Goal: Task Accomplishment & Management: Manage account settings

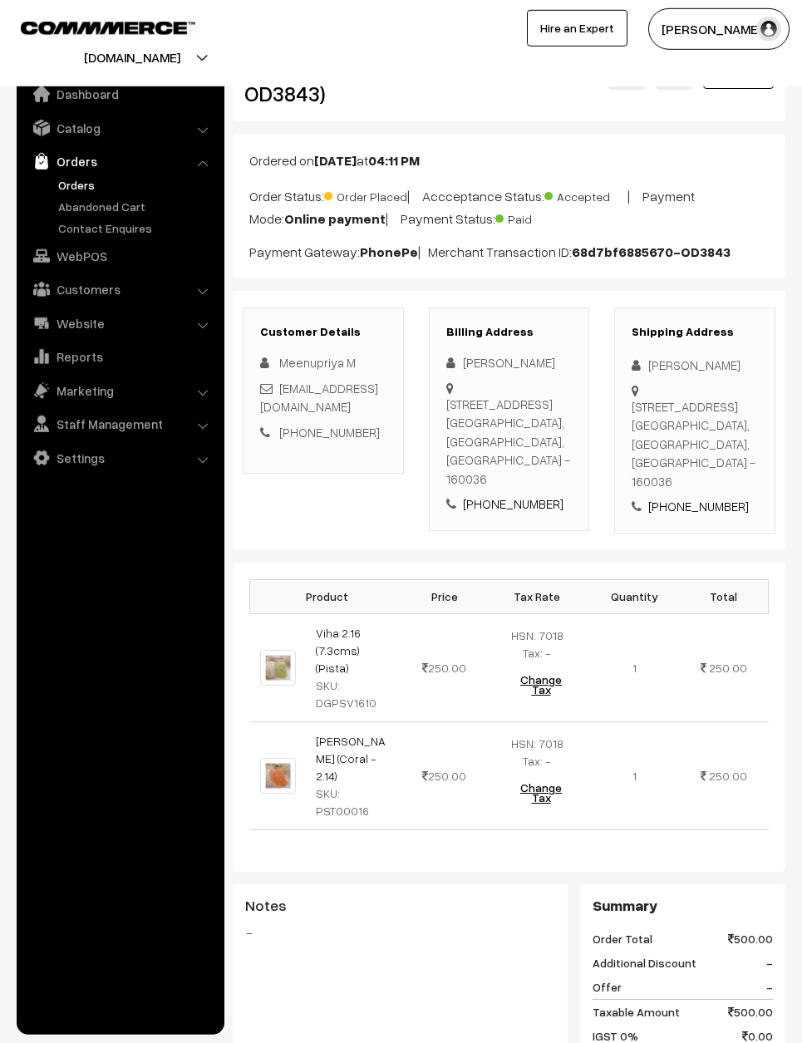
scroll to position [41, 0]
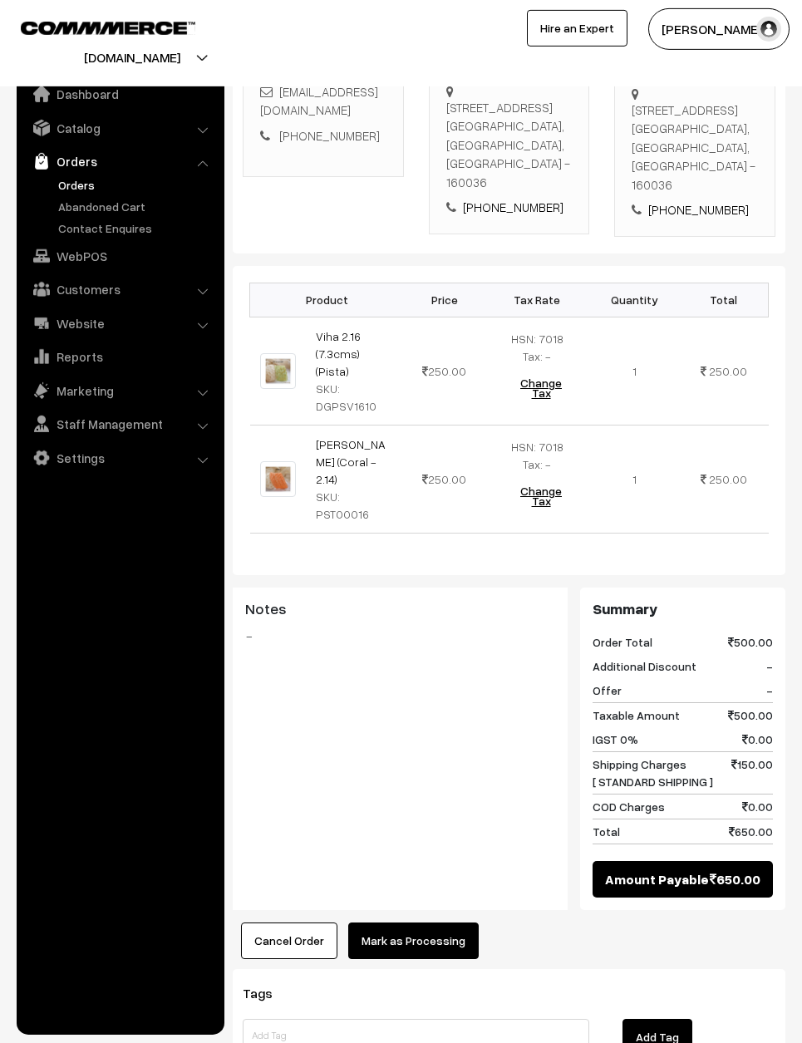
click at [460, 922] on button "Mark as Processing" at bounding box center [413, 940] width 130 height 37
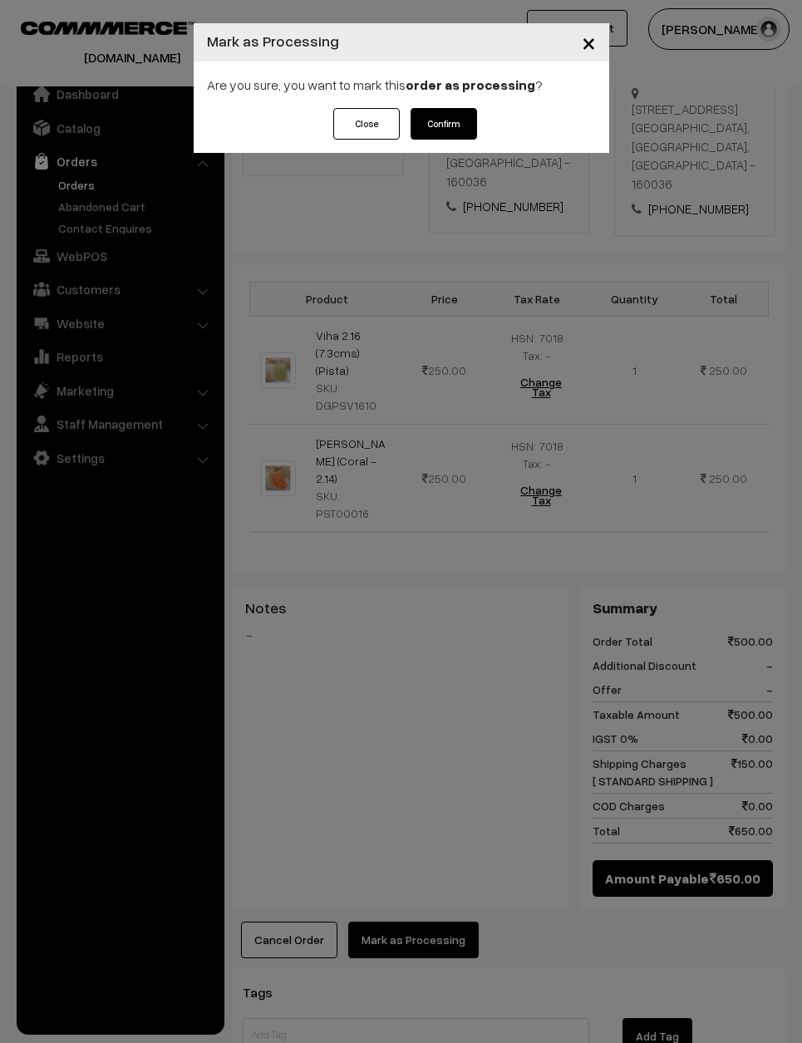
click at [437, 130] on button "Confirm" at bounding box center [443, 124] width 66 height 32
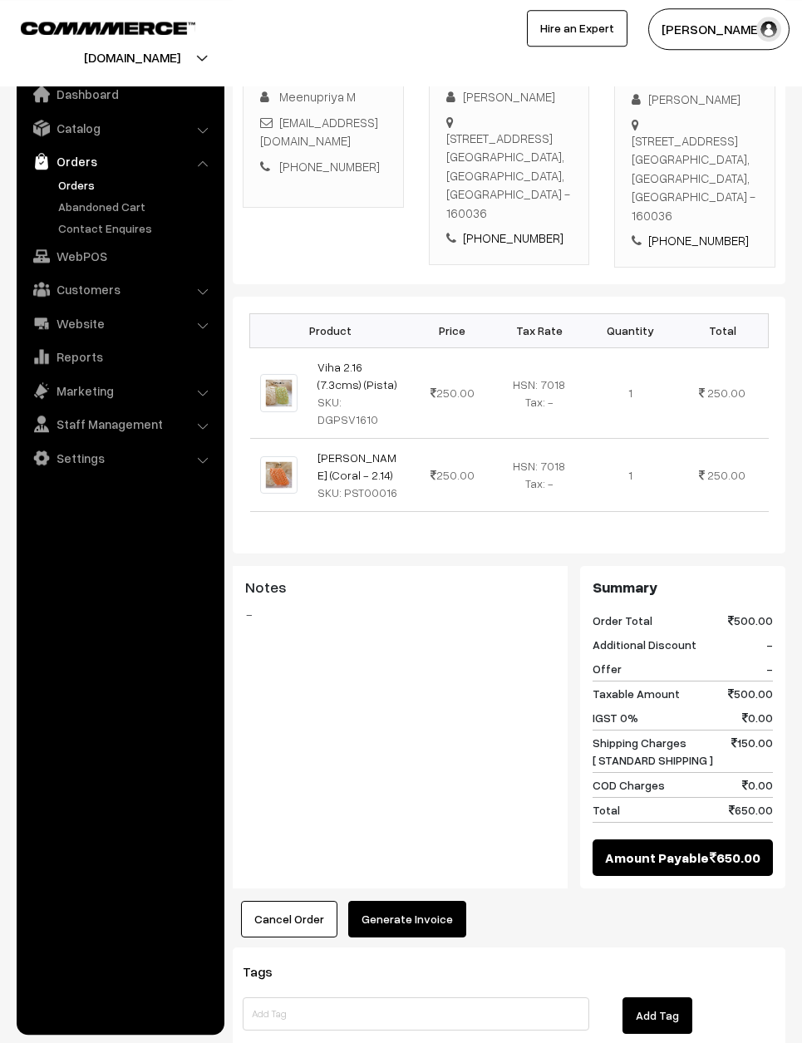
click at [430, 901] on button "Generate Invoice" at bounding box center [407, 919] width 118 height 37
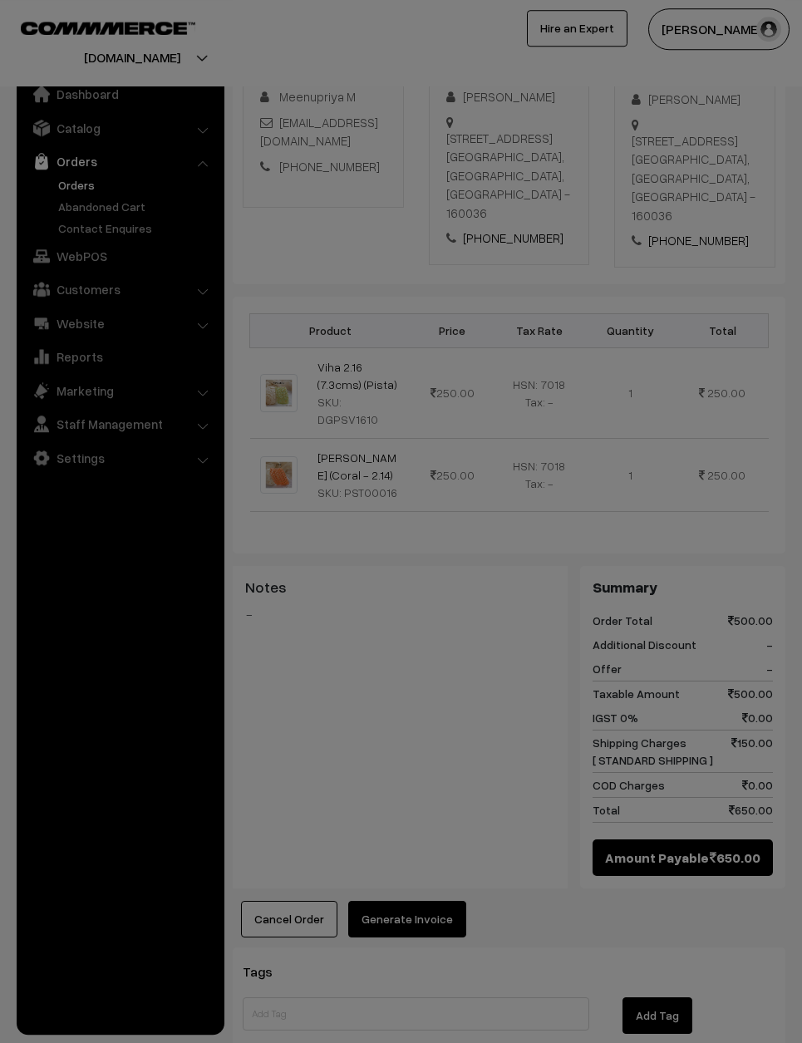
scroll to position [306, 0]
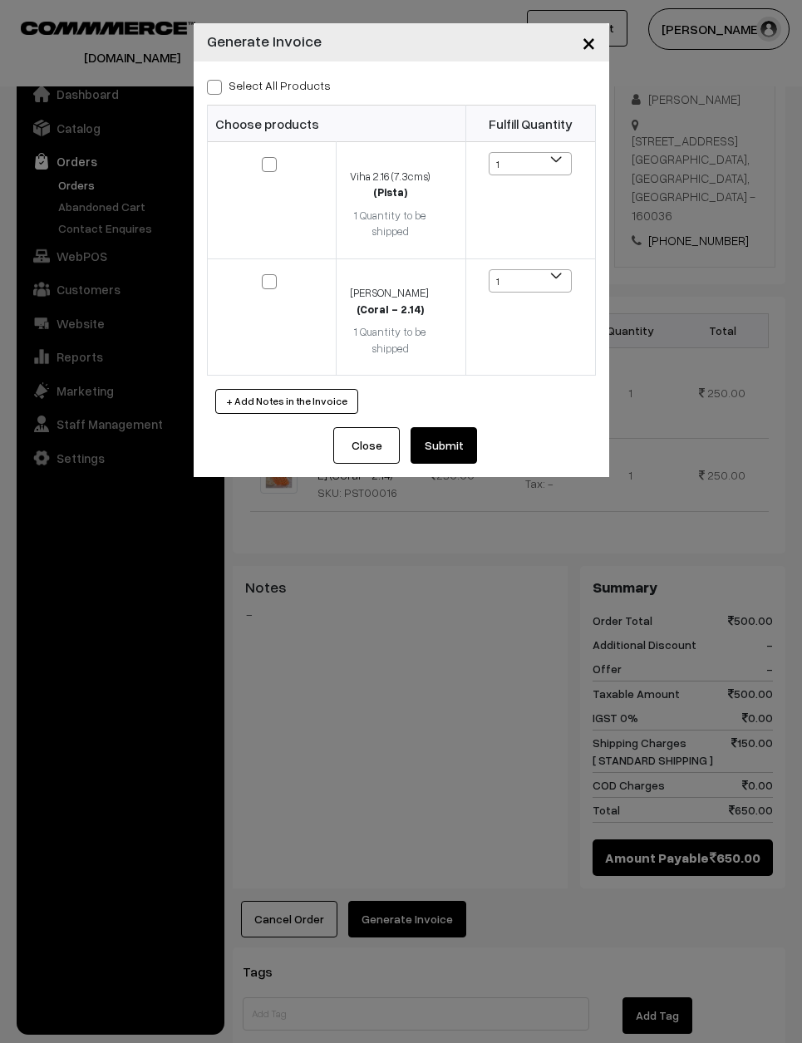
click at [207, 85] on span at bounding box center [214, 87] width 15 height 15
click at [207, 85] on input "Select All Products" at bounding box center [212, 84] width 11 height 11
checkbox input "true"
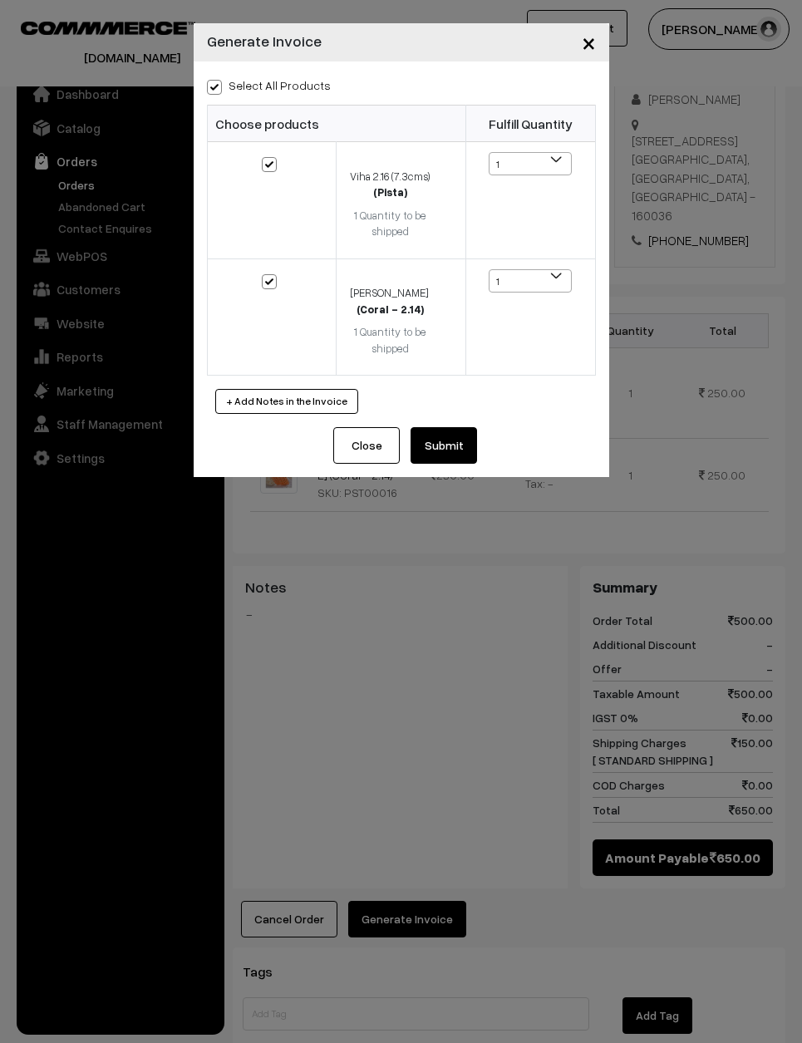
click at [450, 427] on button "Submit" at bounding box center [443, 445] width 66 height 37
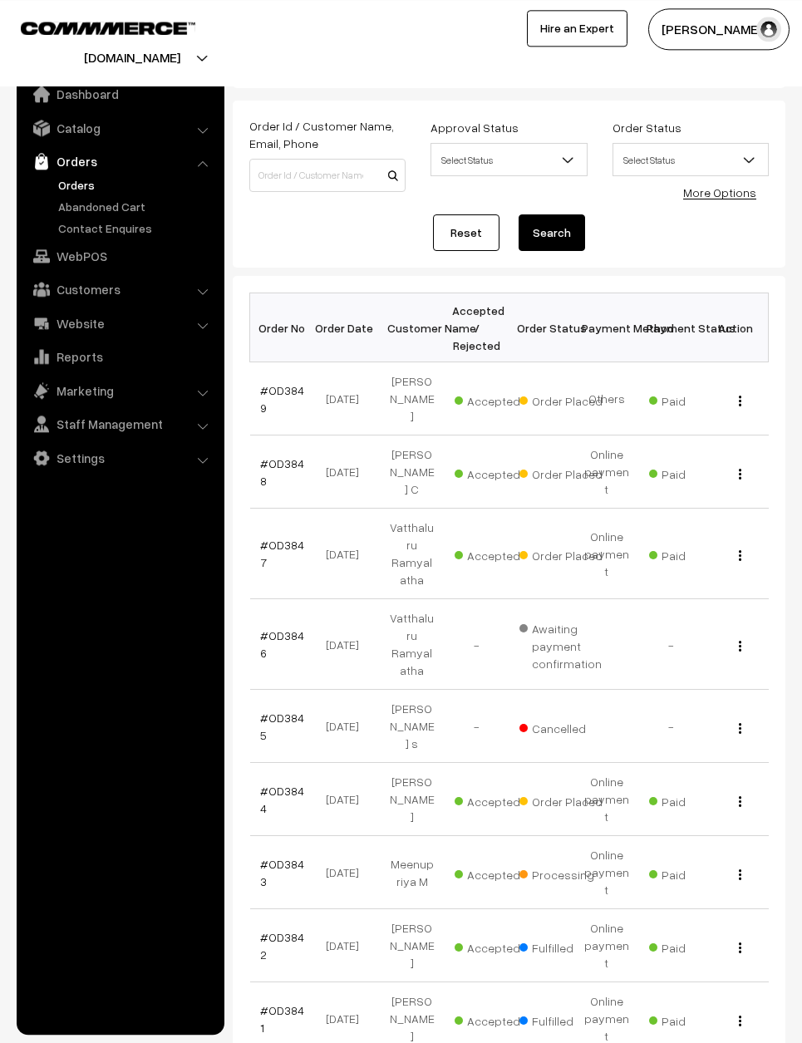
scroll to position [52, 0]
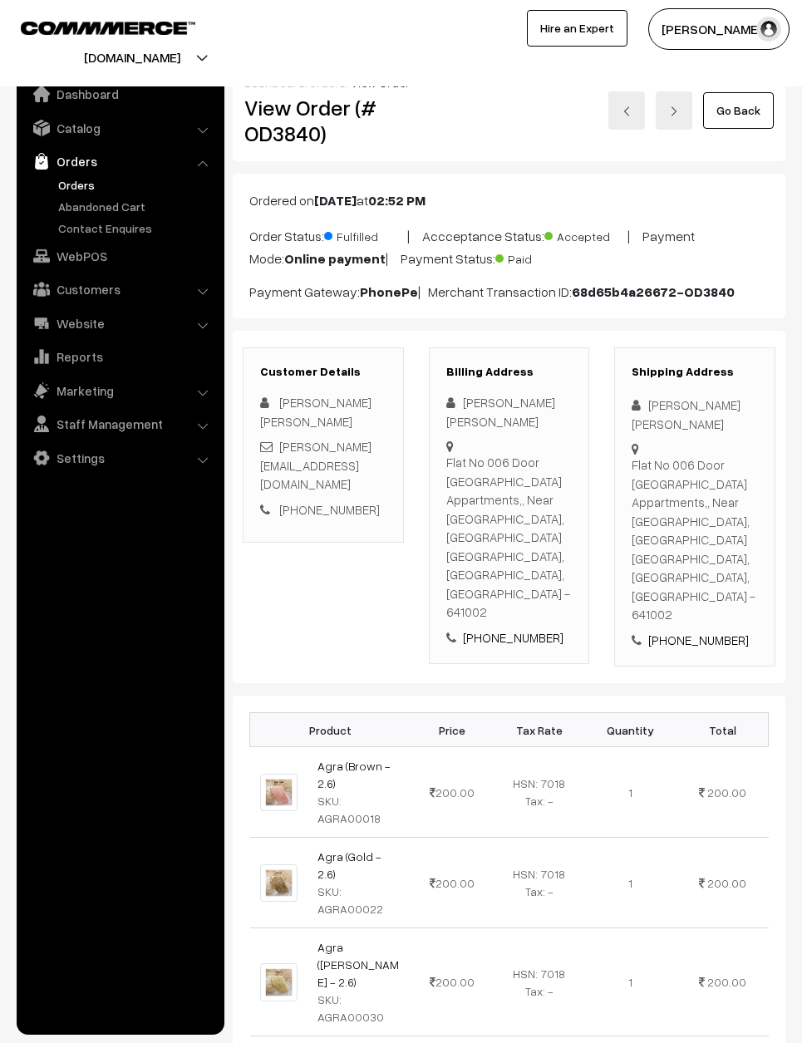
click at [730, 115] on link "Go Back" at bounding box center [738, 110] width 71 height 37
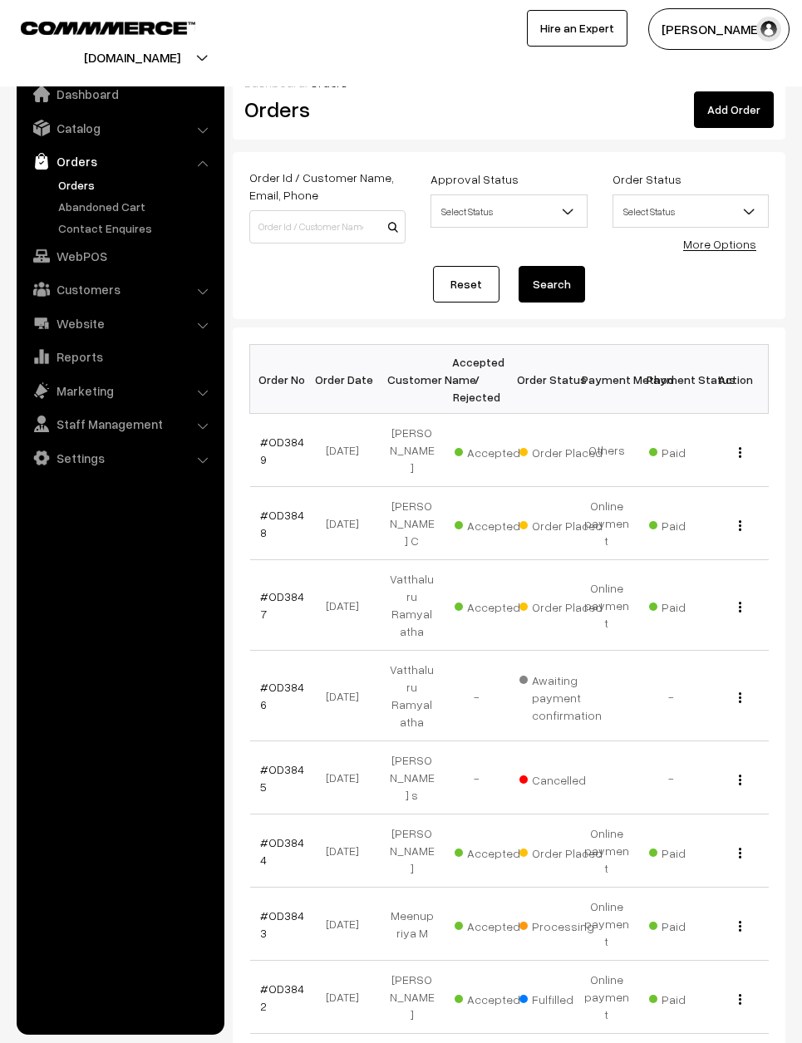
click at [274, 835] on link "#OD3844" at bounding box center [282, 851] width 44 height 32
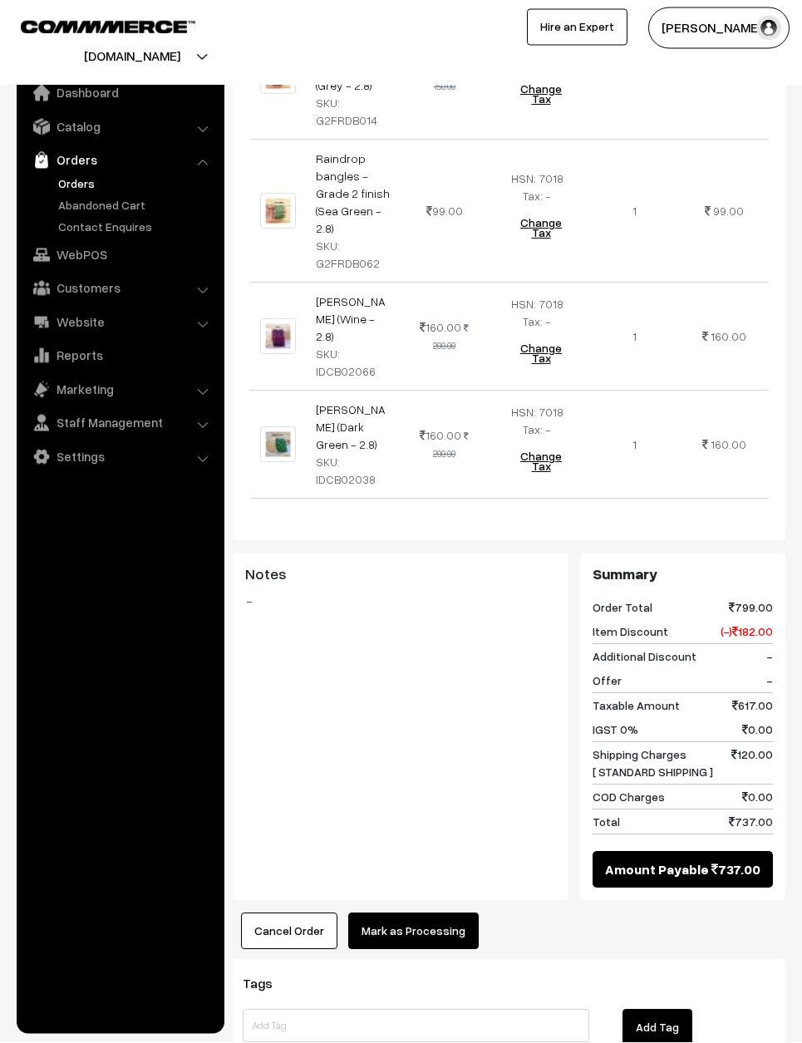
scroll to position [838, 0]
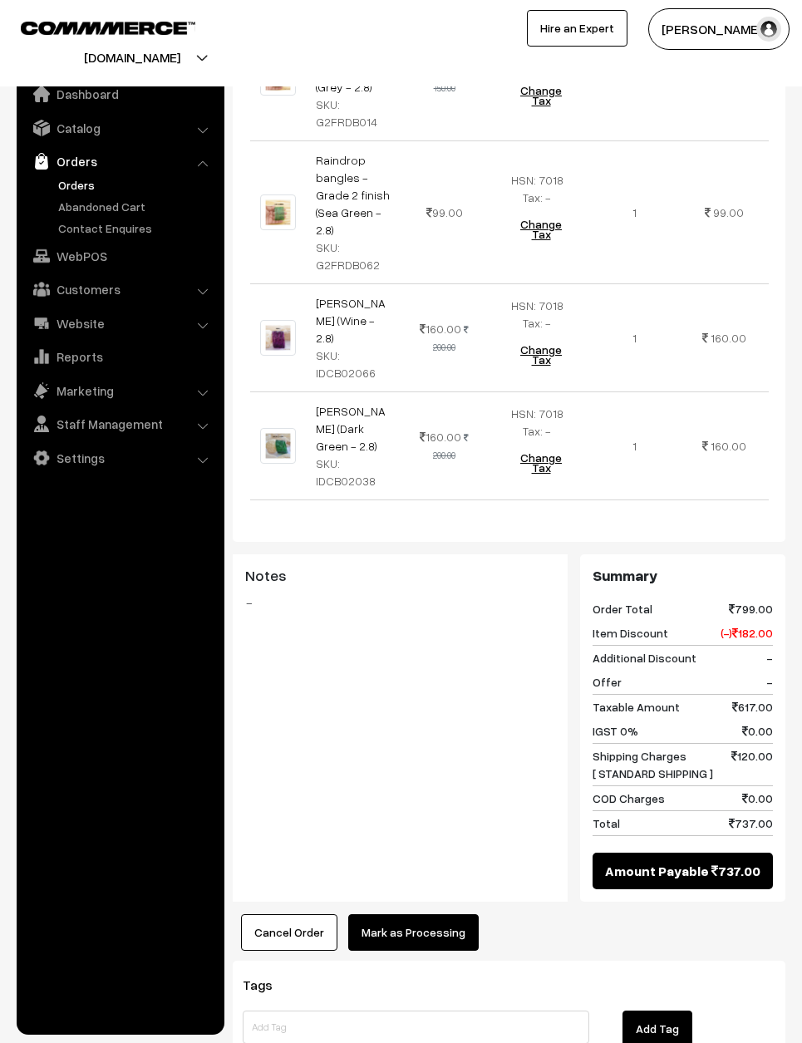
click at [412, 914] on button "Mark as Processing" at bounding box center [413, 932] width 130 height 37
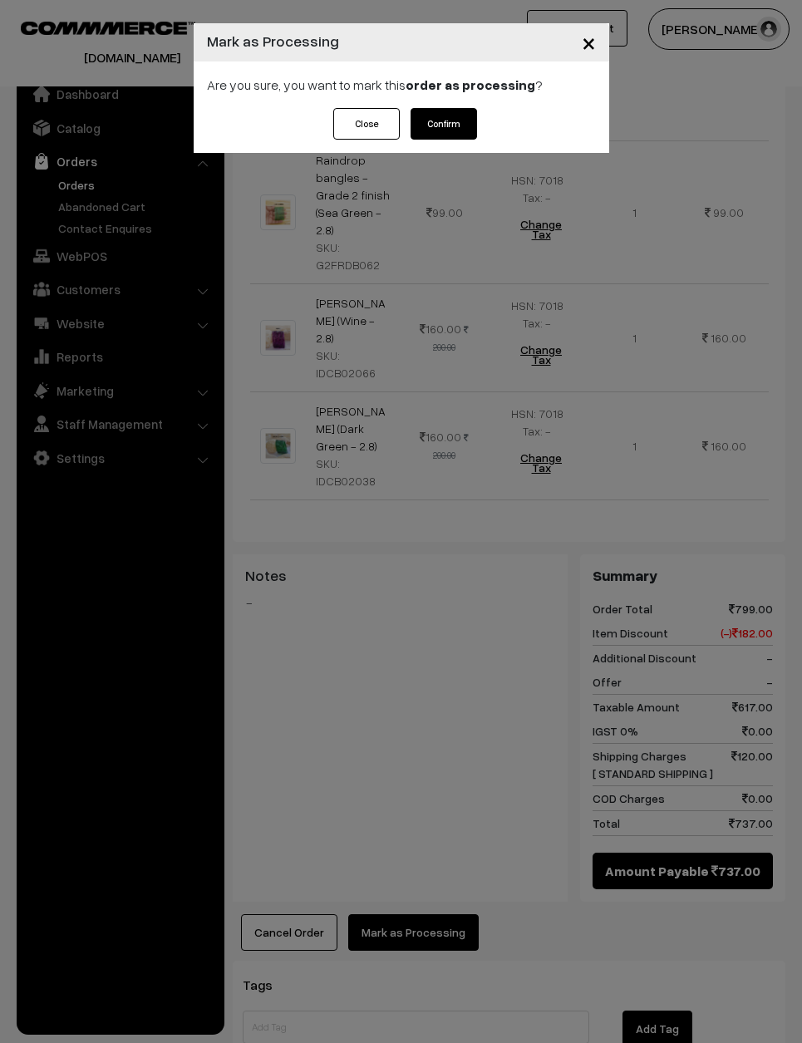
click at [454, 115] on button "Confirm" at bounding box center [443, 124] width 66 height 32
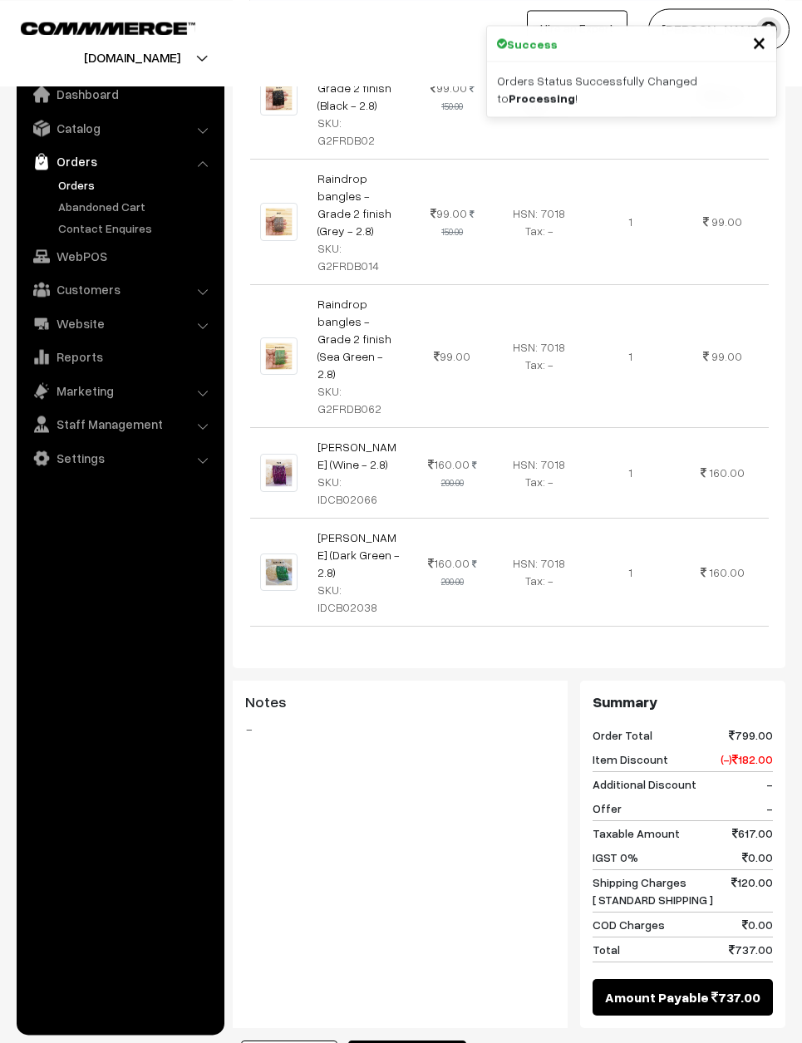
click at [415, 1040] on button "Generate Invoice" at bounding box center [407, 1058] width 118 height 37
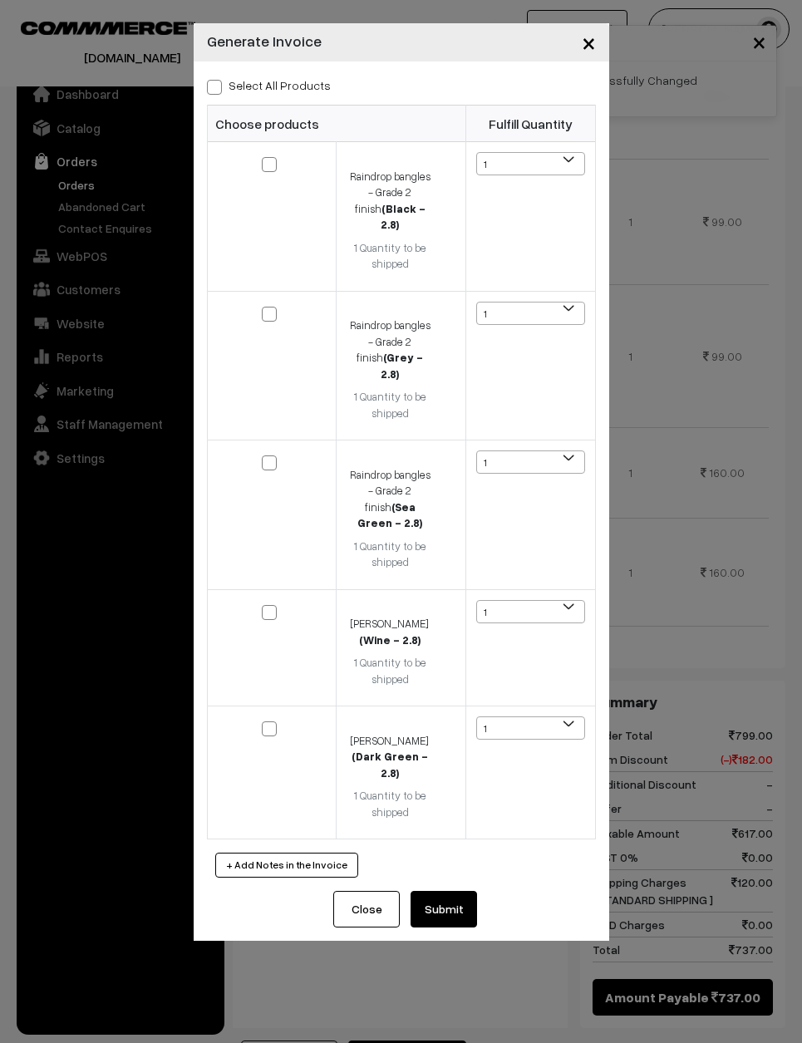
click at [200, 82] on div "Select All Products Choose products Fulfill Quantity 1 1 1 1 1" at bounding box center [401, 475] width 415 height 829
click at [229, 80] on label "Select All Products" at bounding box center [269, 84] width 124 height 17
click at [218, 80] on input "Select All Products" at bounding box center [212, 84] width 11 height 11
checkbox input "true"
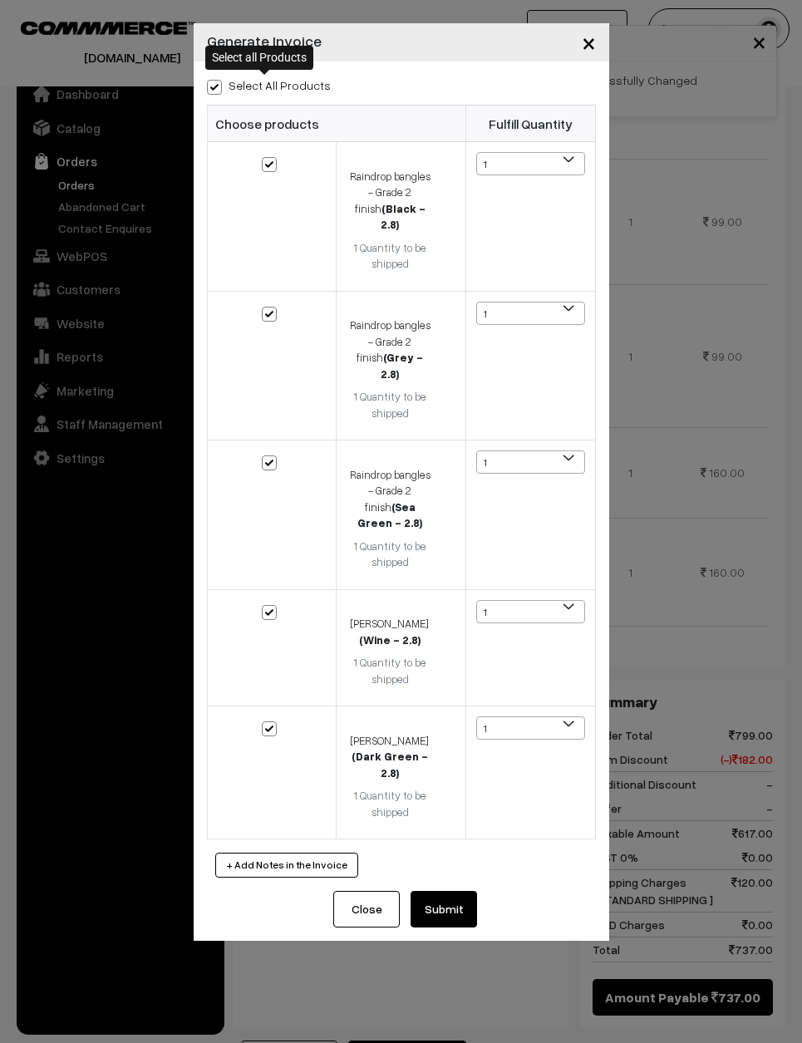
checkbox input "true"
click at [441, 891] on button "Submit" at bounding box center [443, 909] width 66 height 37
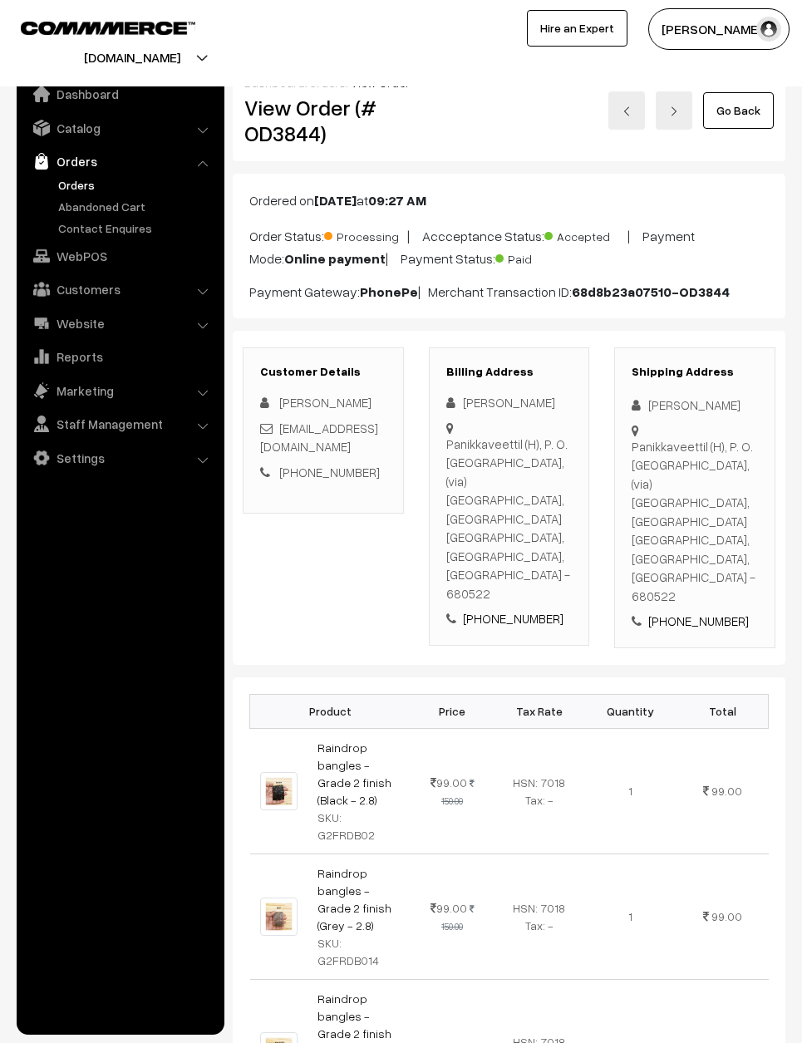
click at [739, 124] on link "Go Back" at bounding box center [738, 110] width 71 height 37
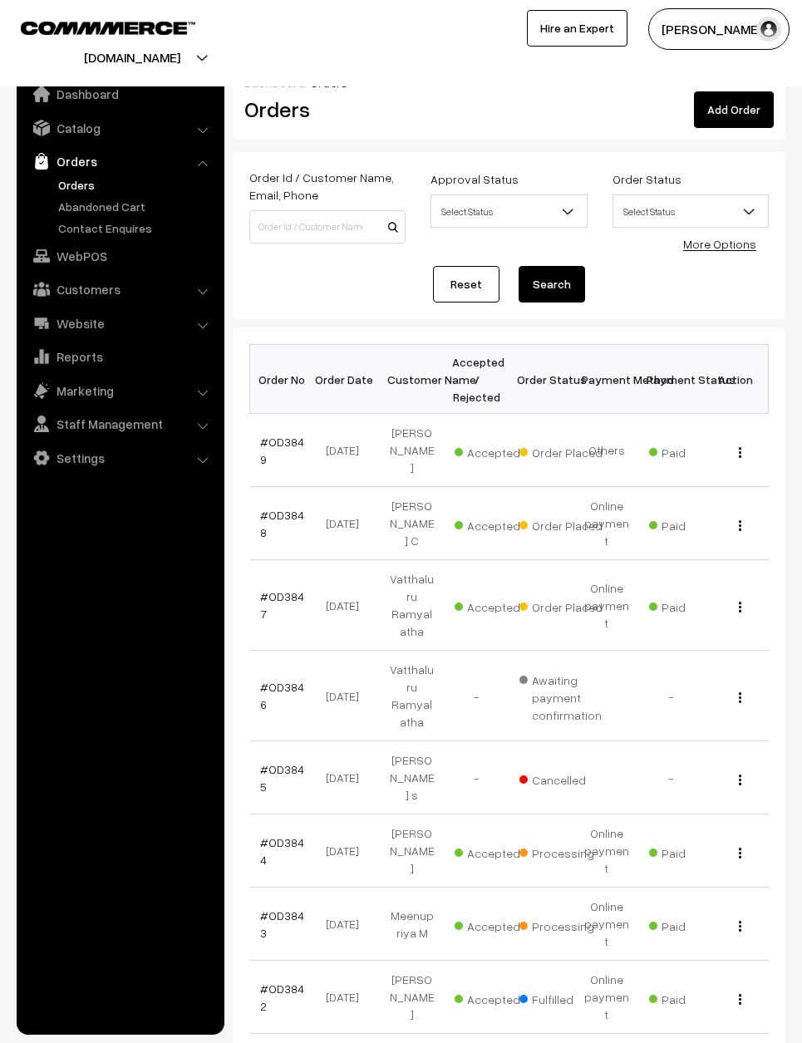
click at [263, 589] on link "#OD3847" at bounding box center [282, 605] width 44 height 32
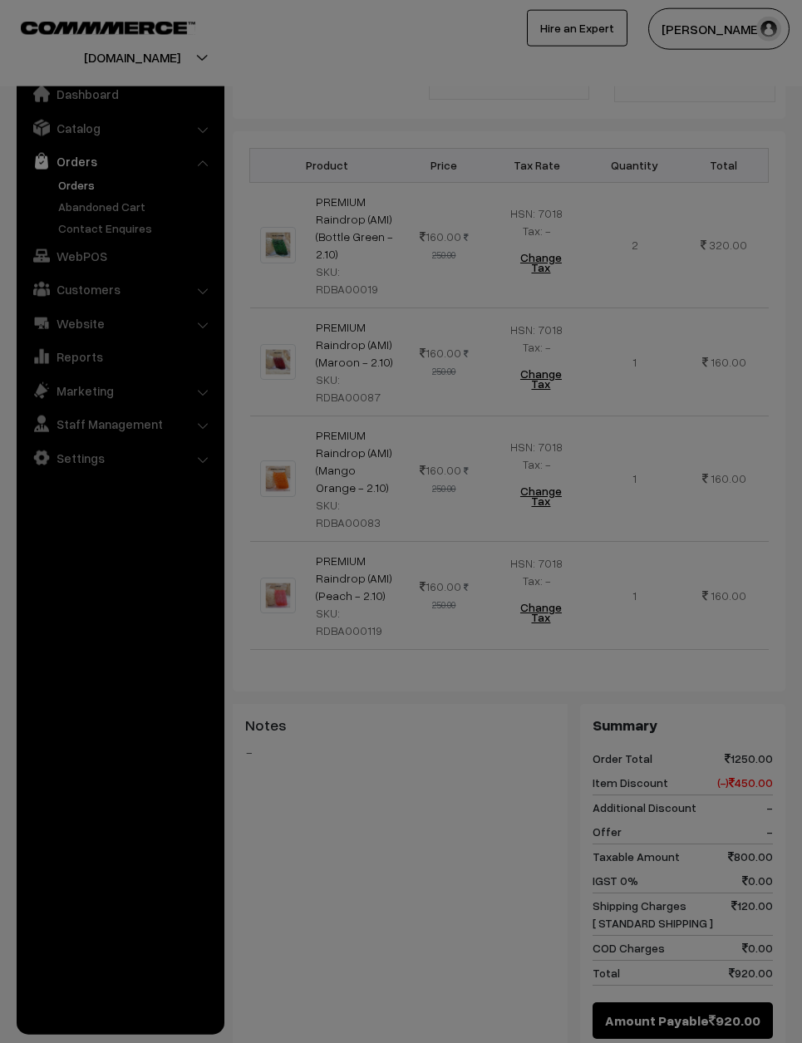
scroll to position [547, 0]
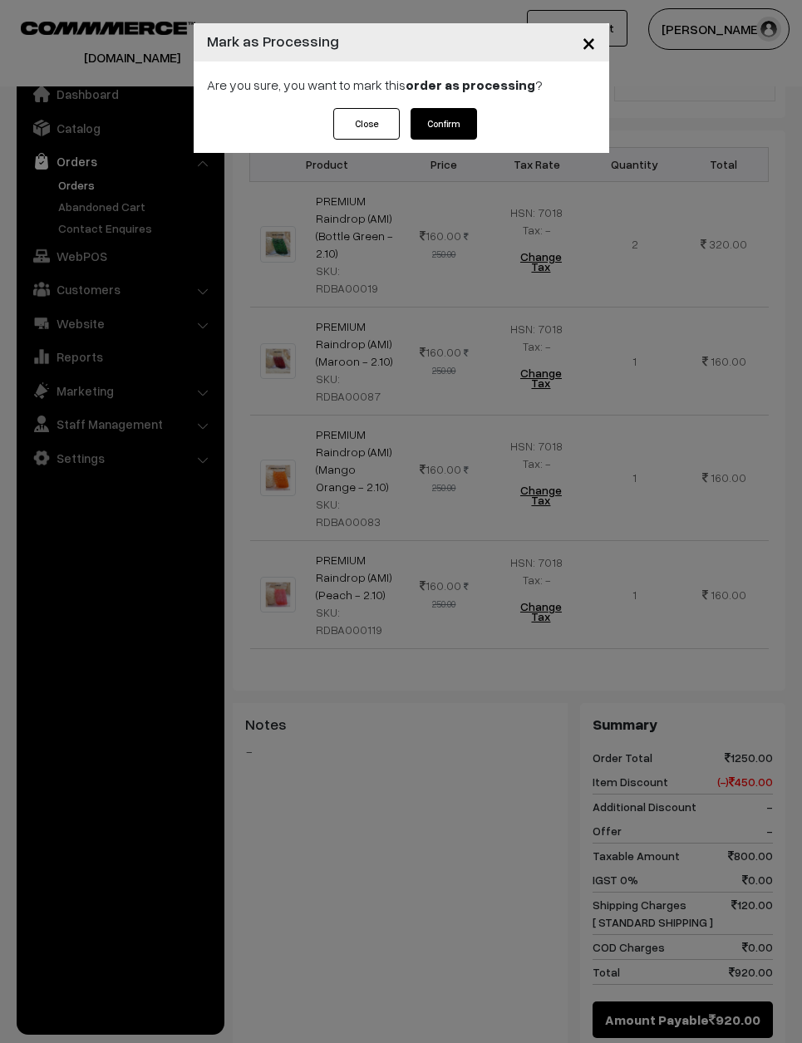
click at [448, 120] on button "Confirm" at bounding box center [443, 124] width 66 height 32
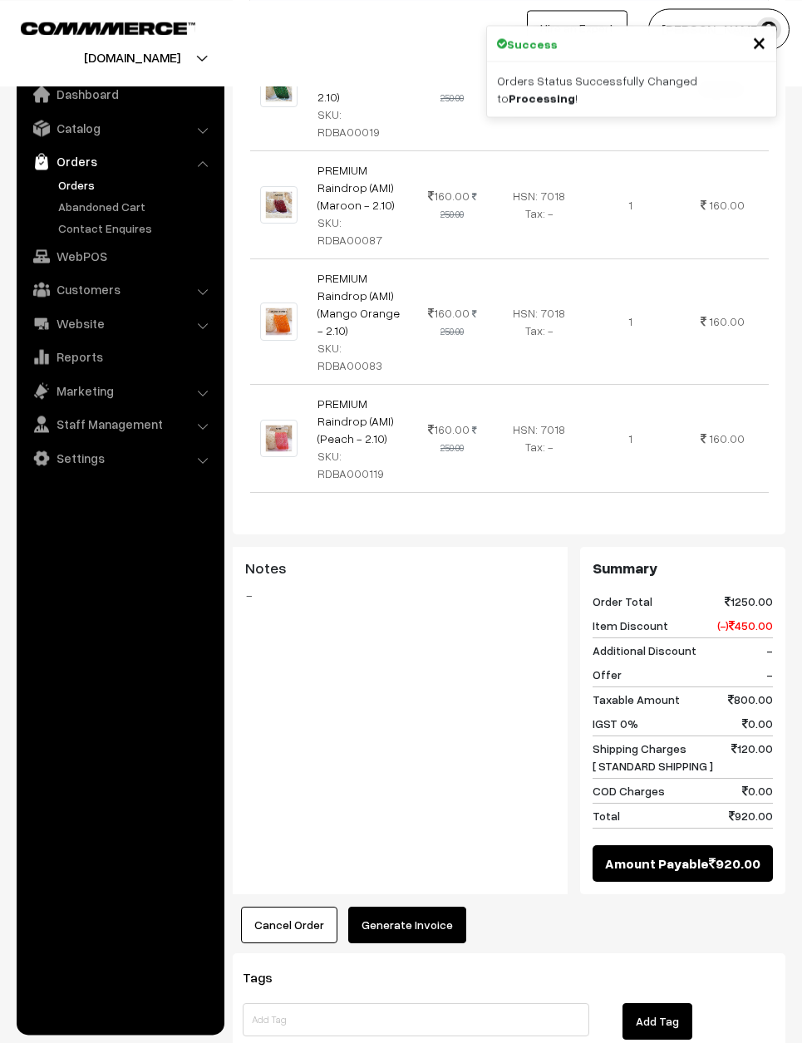
click at [418, 906] on button "Generate Invoice" at bounding box center [407, 924] width 118 height 37
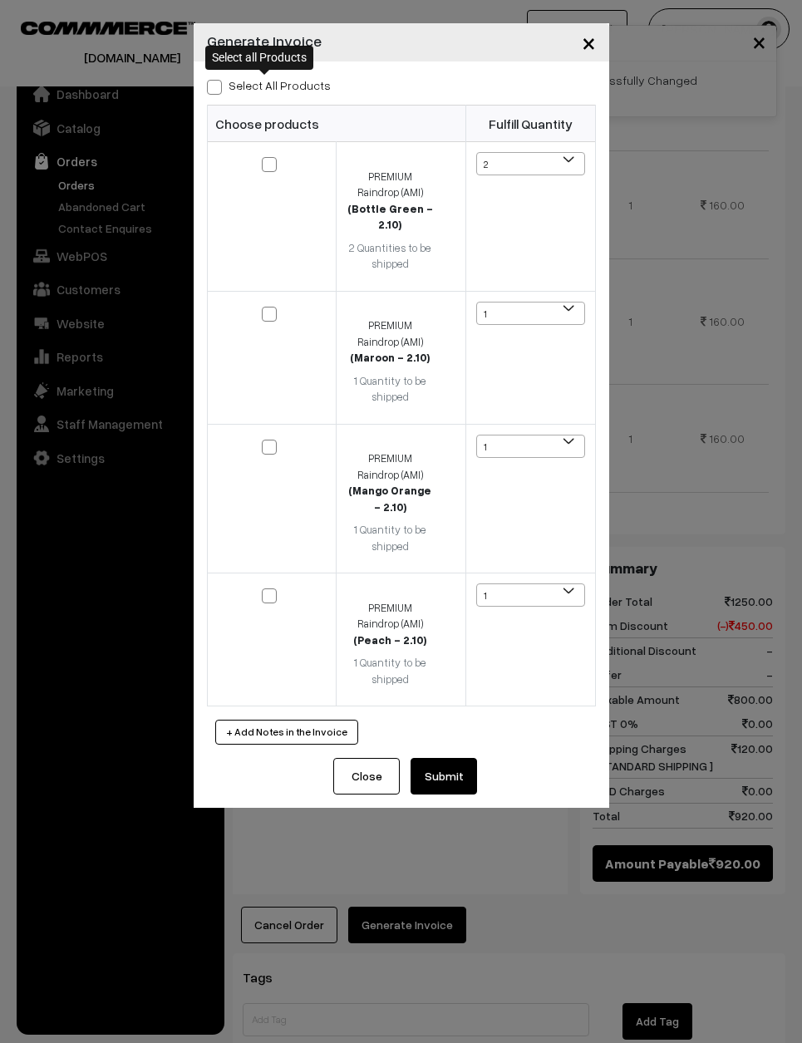
click at [207, 90] on span at bounding box center [214, 87] width 15 height 15
click at [207, 90] on input "Select All Products" at bounding box center [212, 84] width 11 height 11
checkbox input "true"
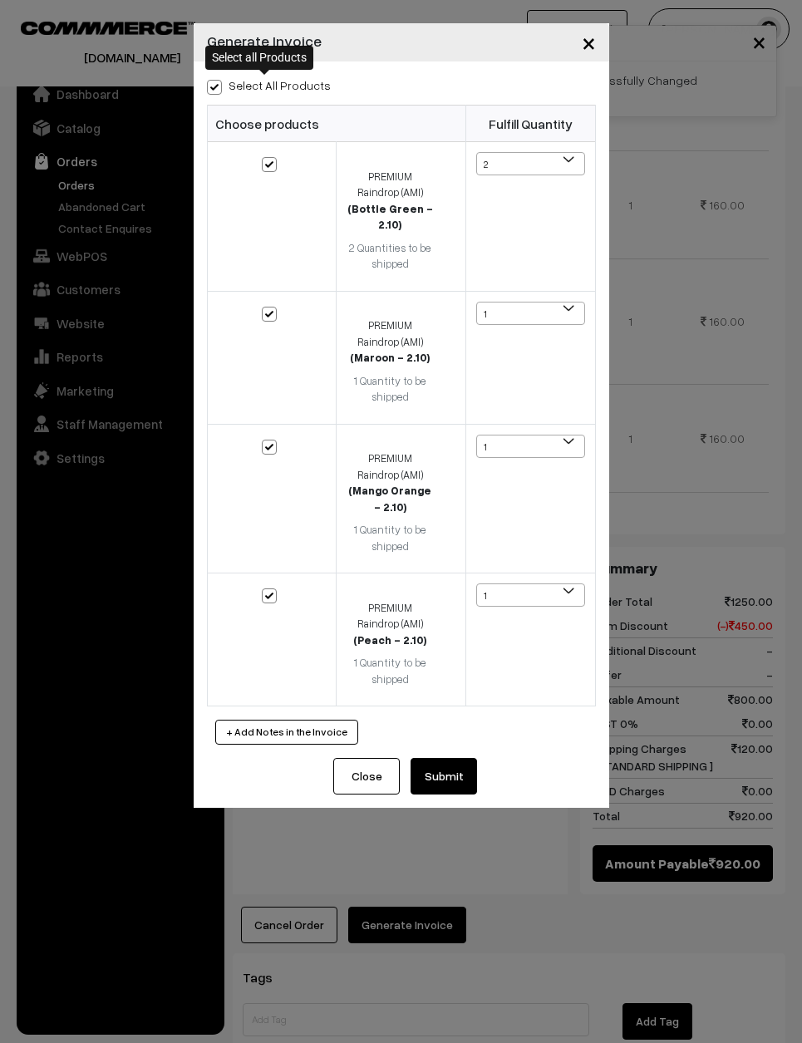
checkbox input "true"
click at [447, 758] on button "Submit" at bounding box center [443, 776] width 66 height 37
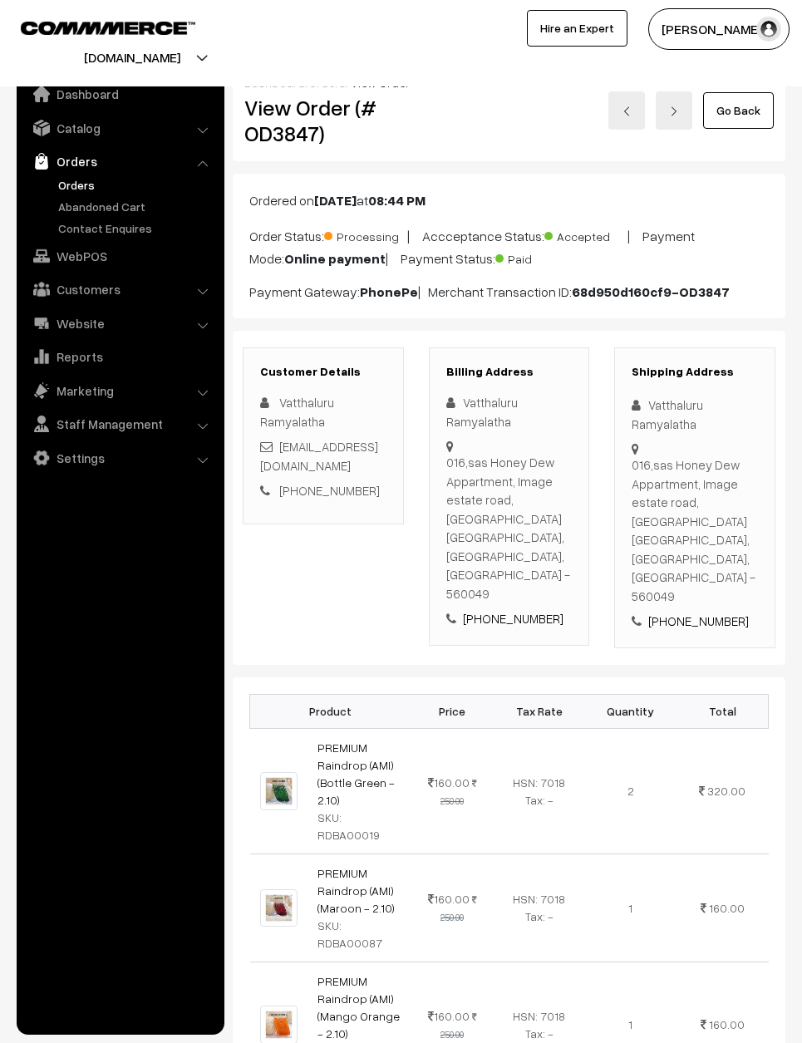
click at [724, 86] on div "[DOMAIN_NAME] Go to Website Create New Store [PERSON_NAME] My Profile Refer & E…" at bounding box center [401, 43] width 802 height 86
click at [738, 113] on link "Go Back" at bounding box center [738, 110] width 71 height 37
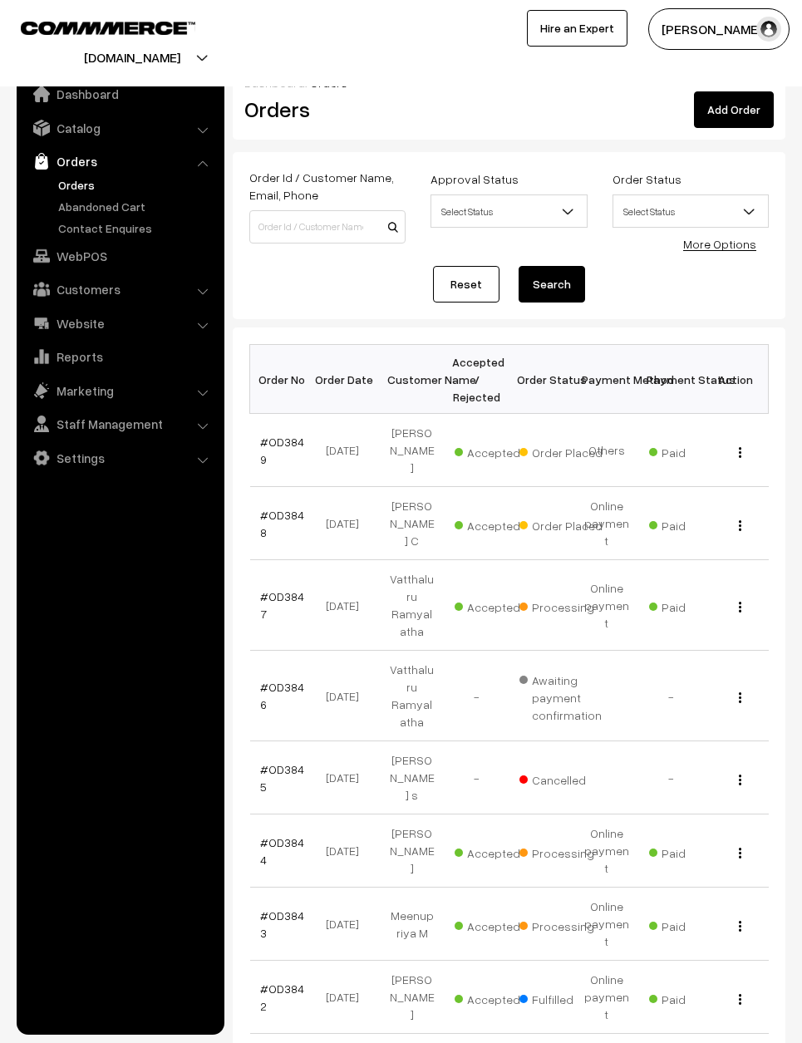
click at [270, 508] on link "#OD3848" at bounding box center [282, 524] width 44 height 32
click at [264, 508] on link "#OD3848" at bounding box center [282, 524] width 44 height 32
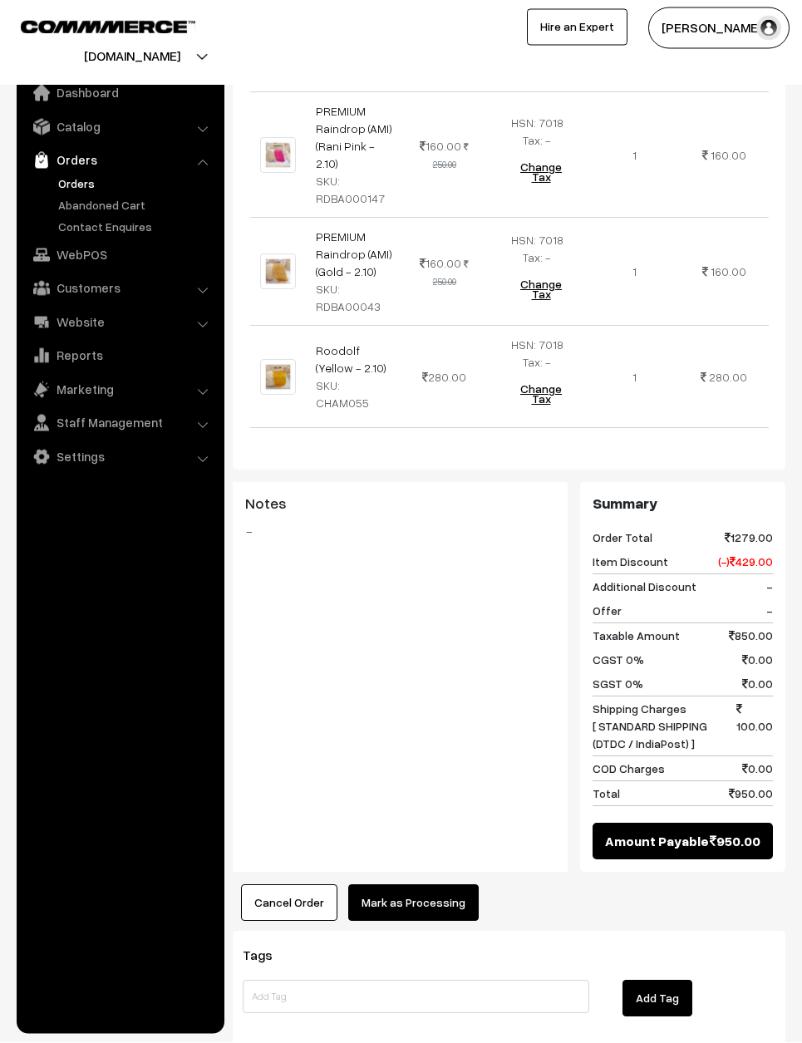
scroll to position [741, 0]
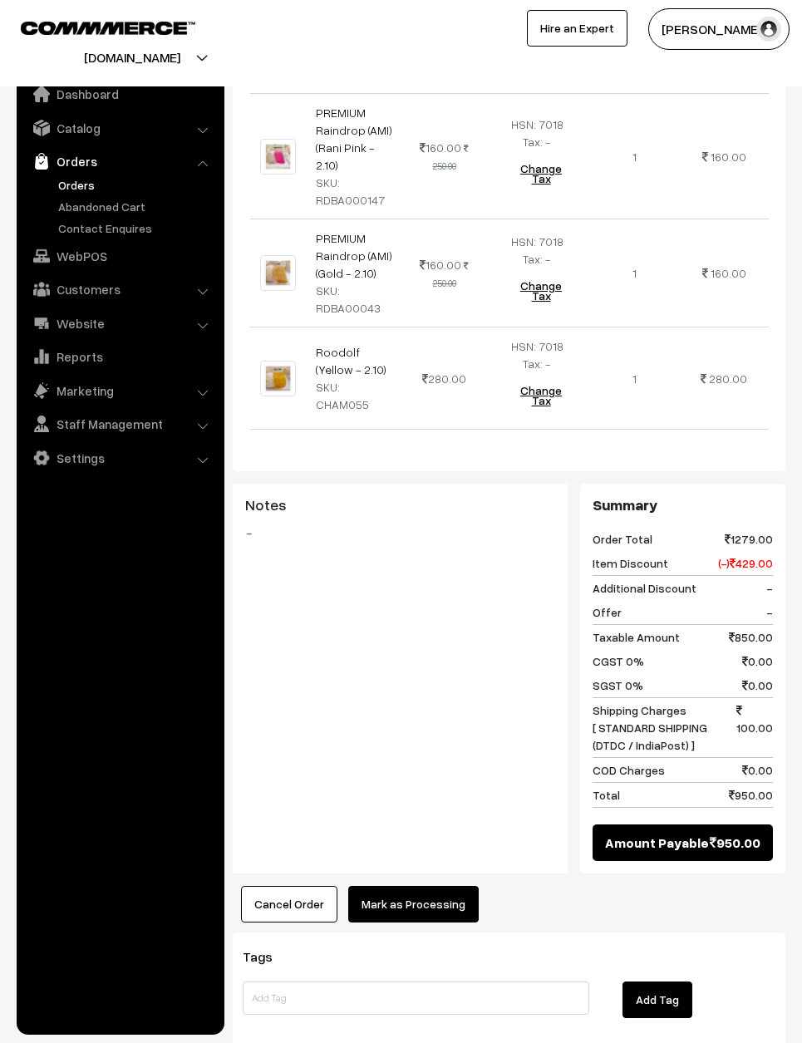
click at [436, 886] on button "Mark as Processing" at bounding box center [413, 904] width 130 height 37
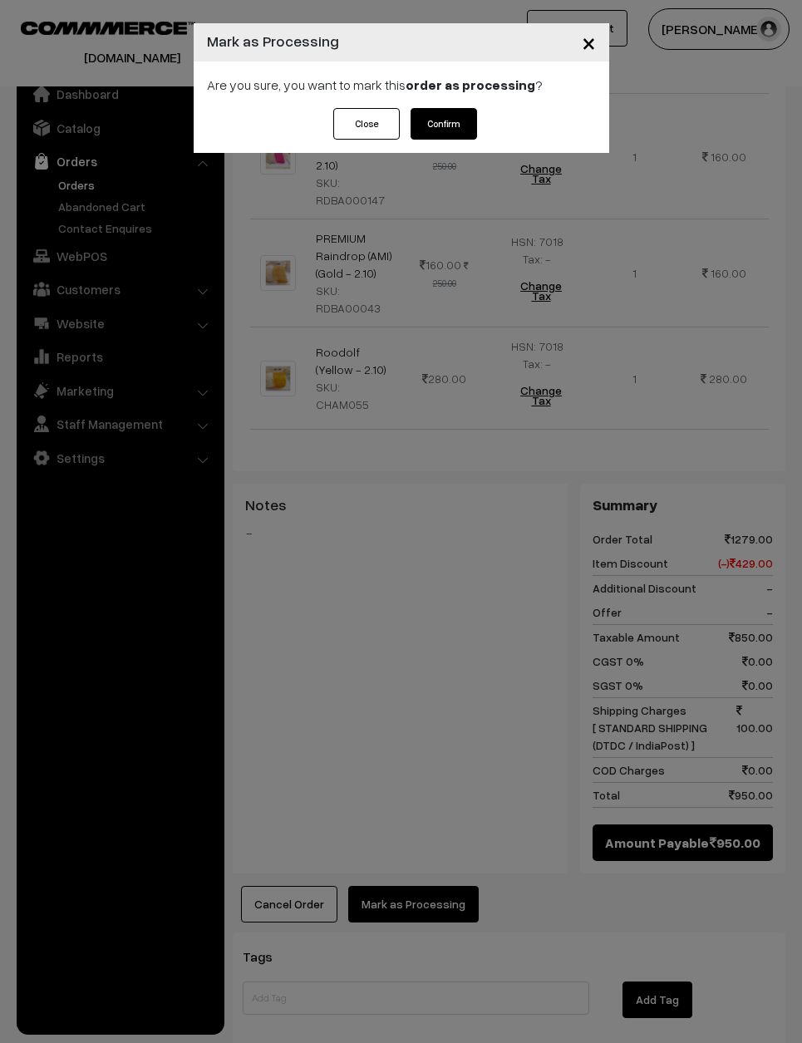
click at [449, 112] on button "Confirm" at bounding box center [443, 124] width 66 height 32
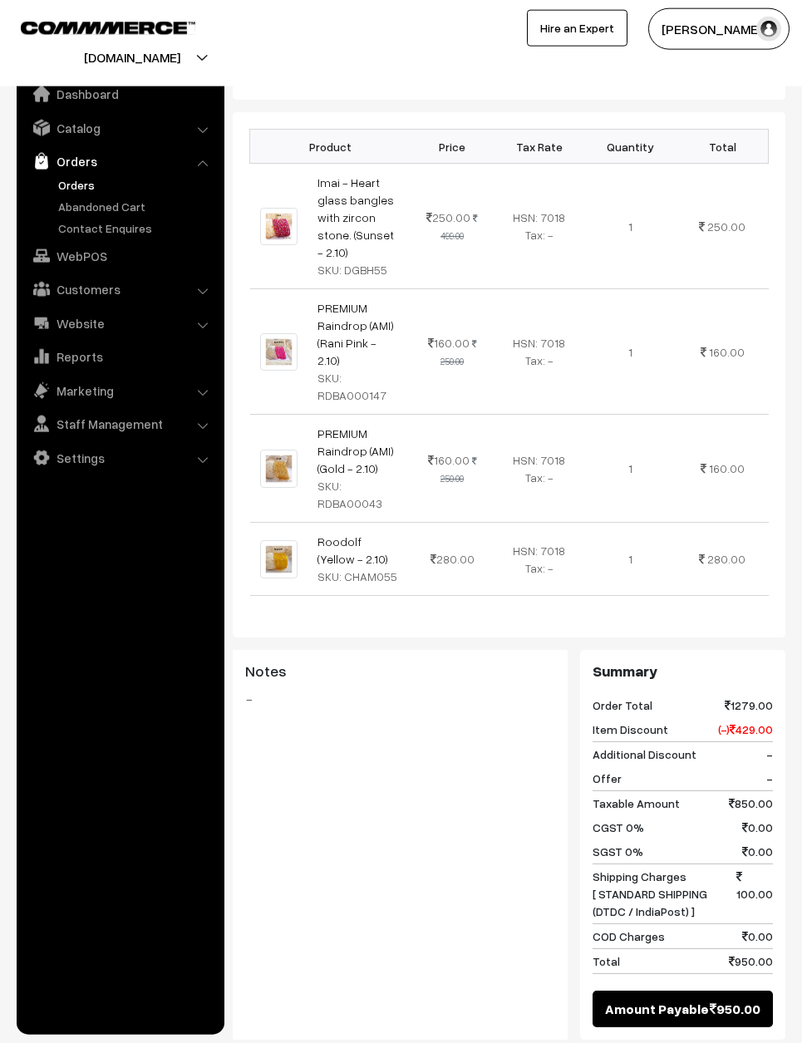
scroll to position [547, 0]
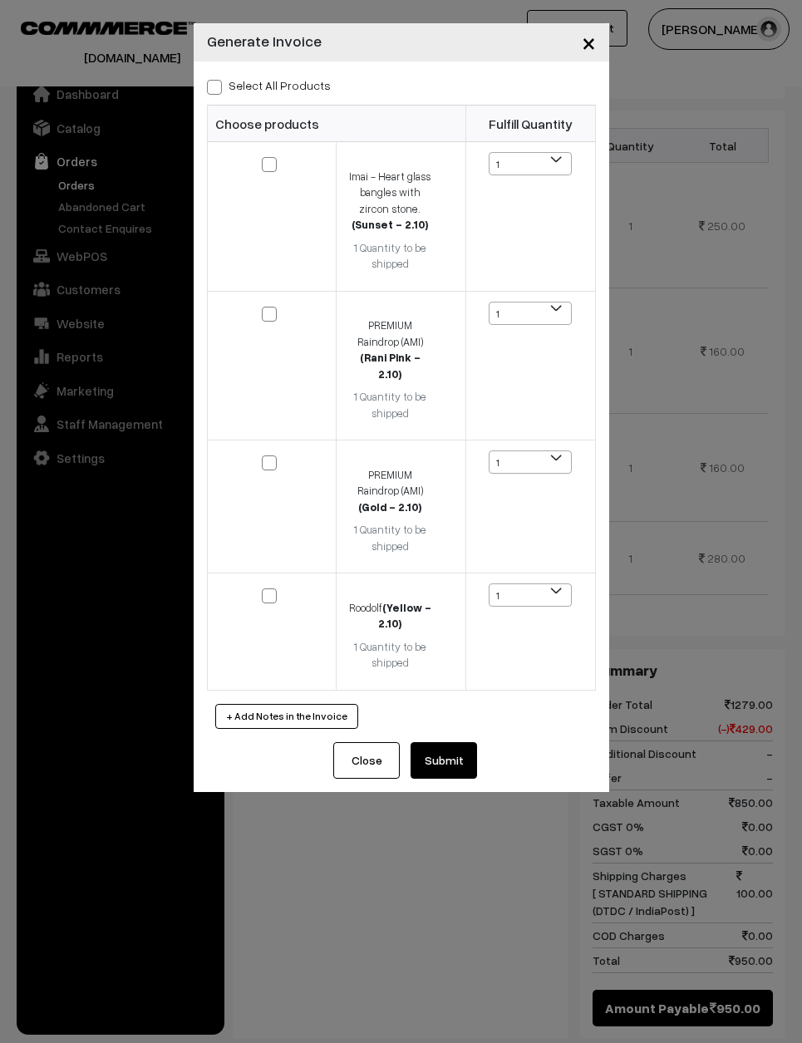
click at [214, 84] on span at bounding box center [214, 87] width 15 height 15
click at [214, 84] on input "Select All Products" at bounding box center [212, 84] width 11 height 11
checkbox input "true"
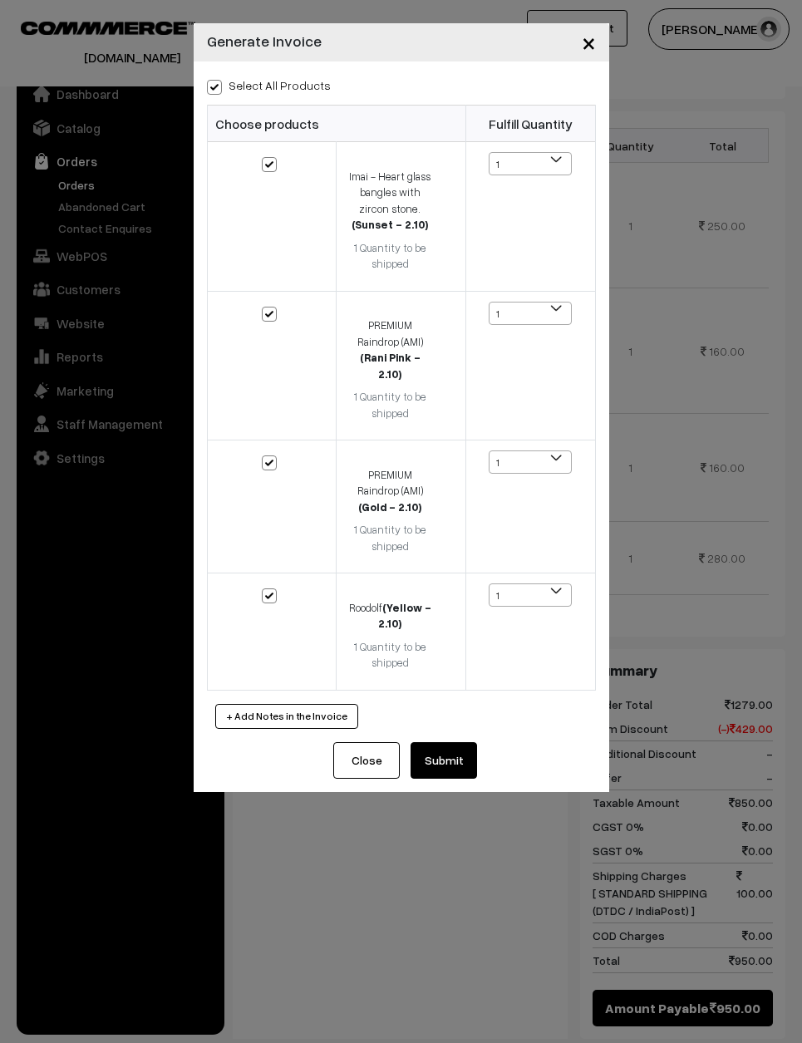
checkbox input "true"
click at [449, 742] on button "Submit" at bounding box center [443, 760] width 66 height 37
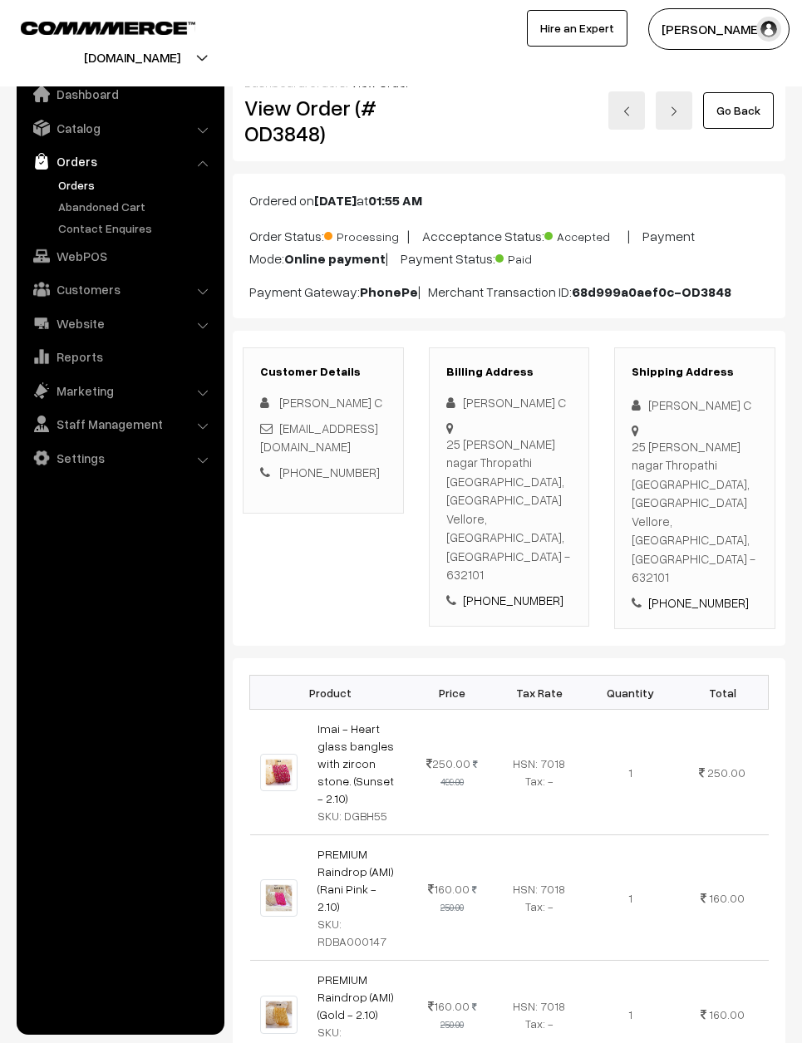
click at [746, 109] on link "Go Back" at bounding box center [738, 110] width 71 height 37
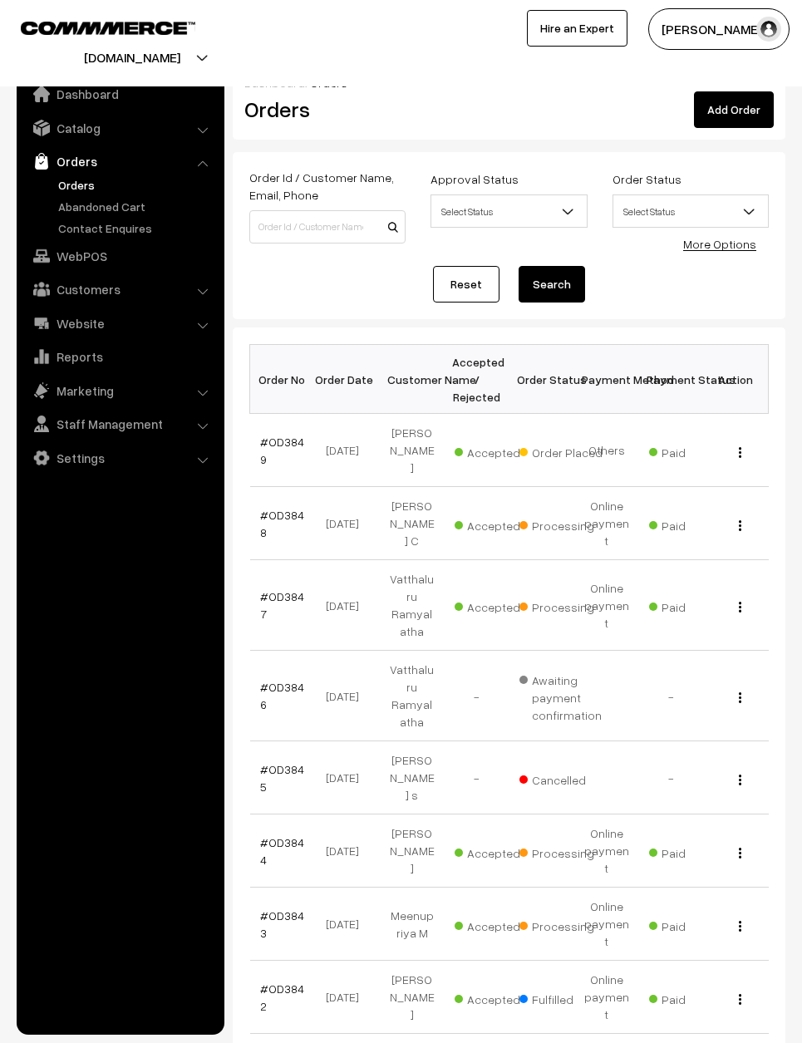
click at [288, 420] on td "#OD3849" at bounding box center [282, 450] width 65 height 73
click at [270, 435] on link "#OD3849" at bounding box center [282, 451] width 44 height 32
click at [280, 437] on link "#OD3849" at bounding box center [282, 451] width 44 height 32
click at [739, 448] on img "button" at bounding box center [740, 452] width 2 height 11
click at [747, 441] on div "View" at bounding box center [736, 449] width 45 height 17
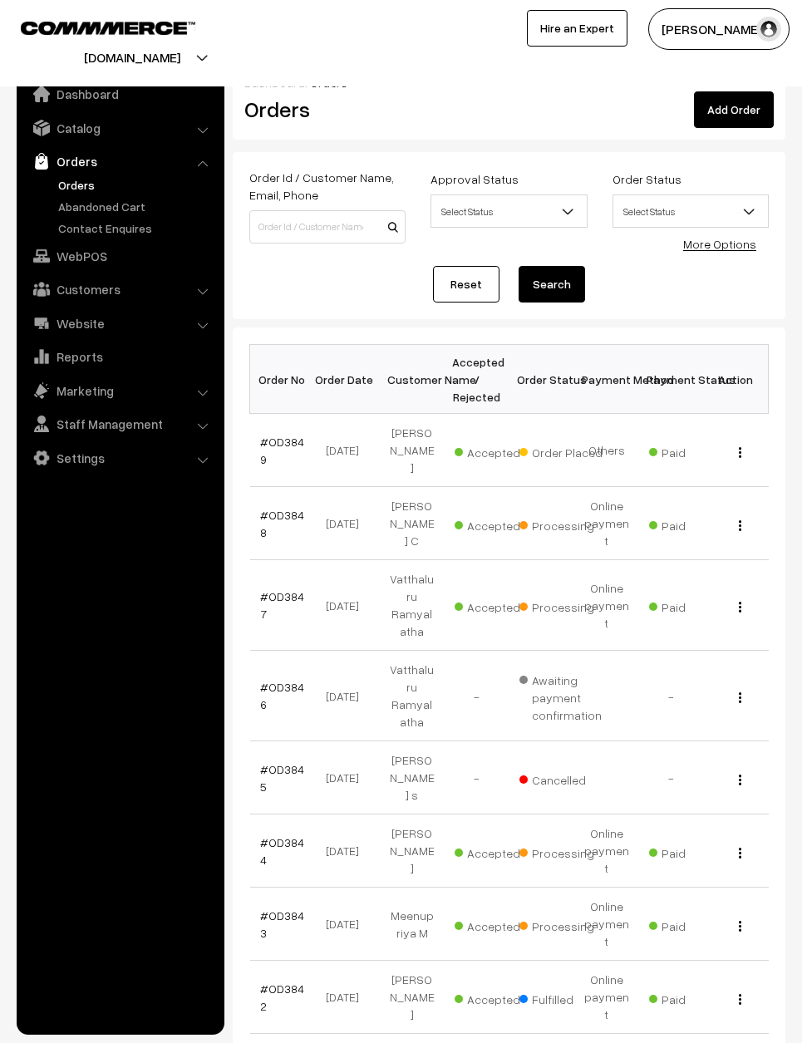
click at [739, 447] on img "button" at bounding box center [740, 452] width 2 height 11
click at [738, 445] on button "button" at bounding box center [740, 451] width 4 height 13
click at [730, 446] on div "View" at bounding box center [736, 449] width 45 height 17
click at [704, 345] on th "Action" at bounding box center [736, 379] width 65 height 69
click at [739, 447] on img "button" at bounding box center [740, 452] width 2 height 11
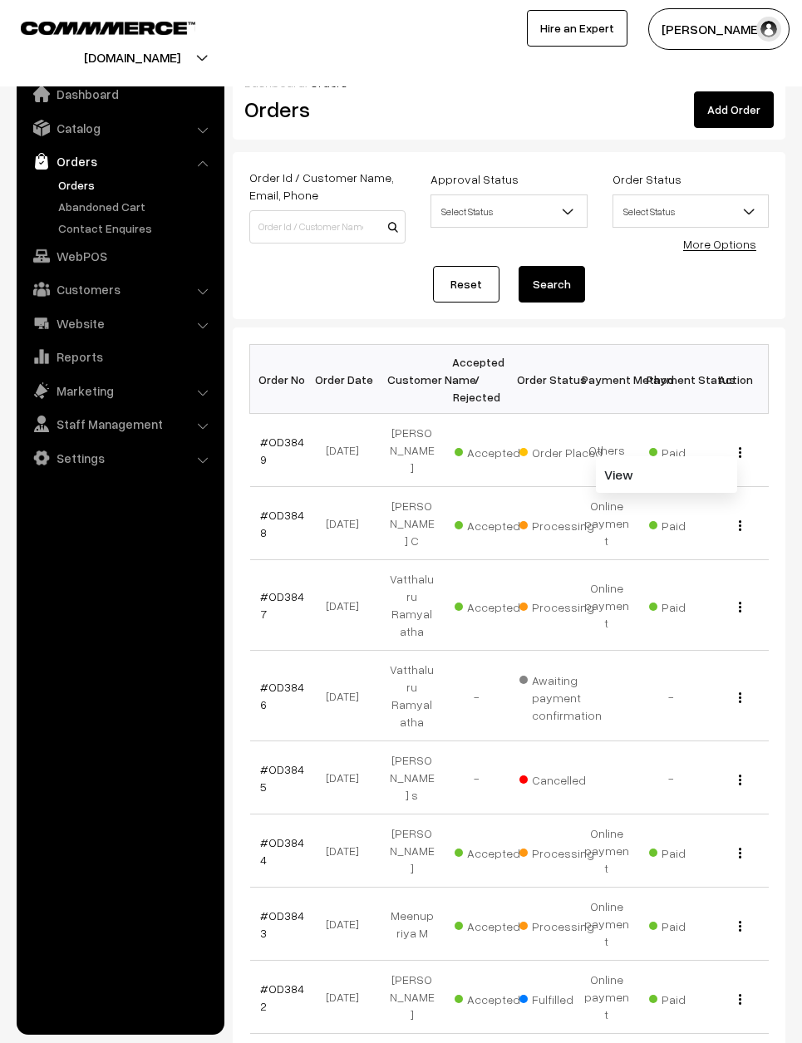
click at [739, 447] on img "button" at bounding box center [740, 452] width 2 height 11
click at [743, 441] on div "View" at bounding box center [736, 449] width 45 height 17
click at [741, 445] on button "button" at bounding box center [740, 451] width 4 height 13
click at [746, 441] on div "View" at bounding box center [736, 449] width 45 height 17
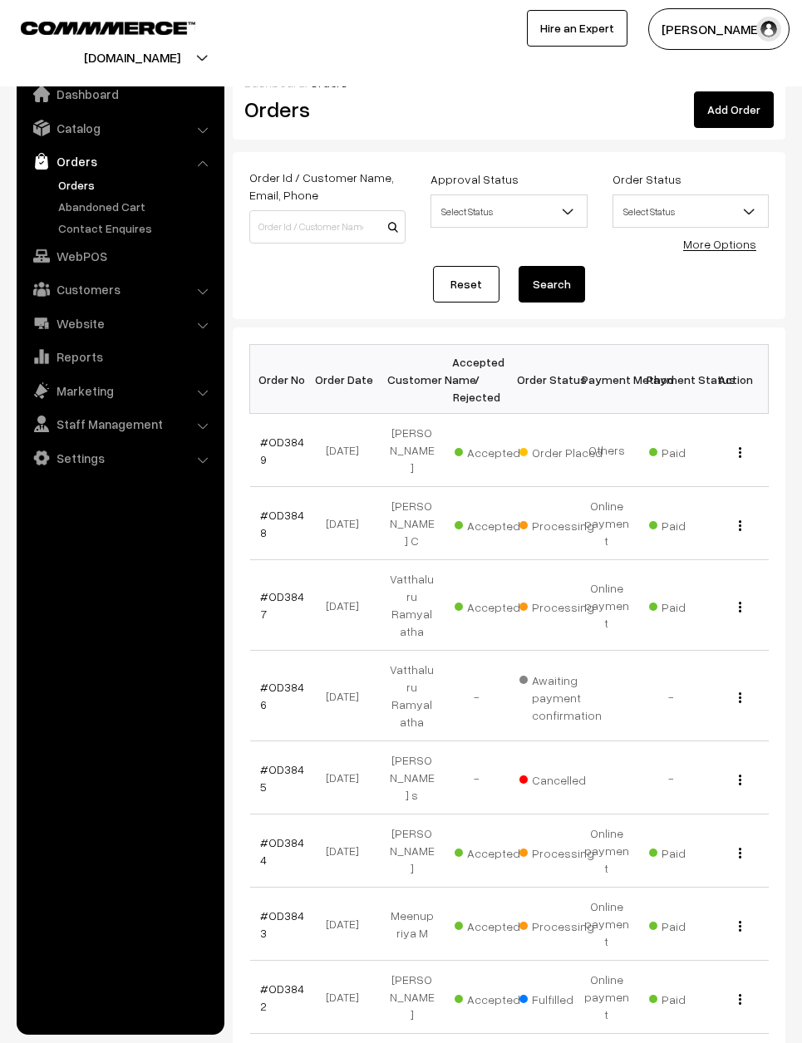
click at [396, 327] on div "Bulk Options Bulk Options Order No Order Date Customer Name Accepted / Rejected…" at bounding box center [509, 829] width 553 height 1005
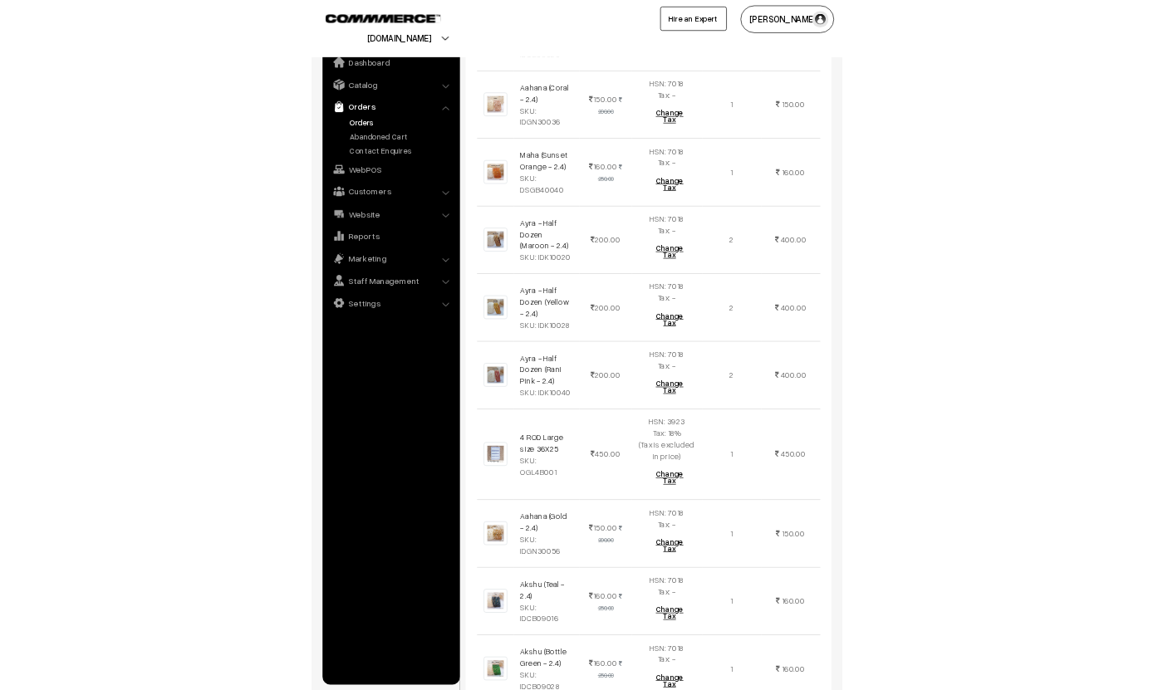
scroll to position [815, 0]
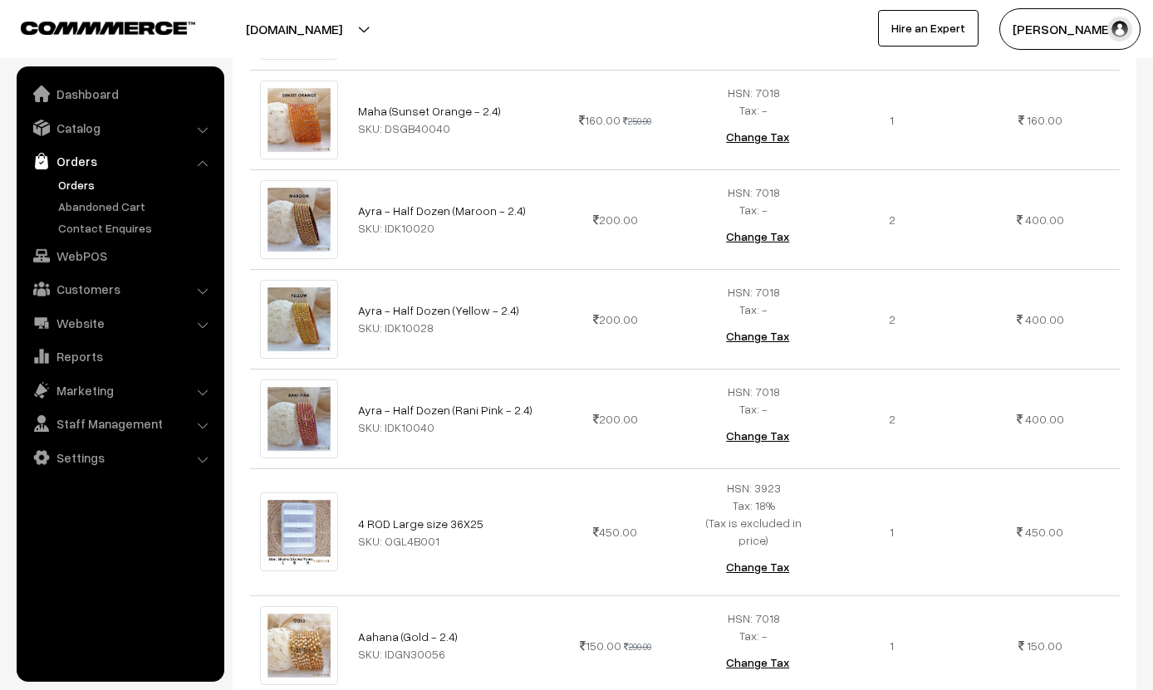
click at [801, 146] on td "160.00" at bounding box center [1040, 120] width 158 height 100
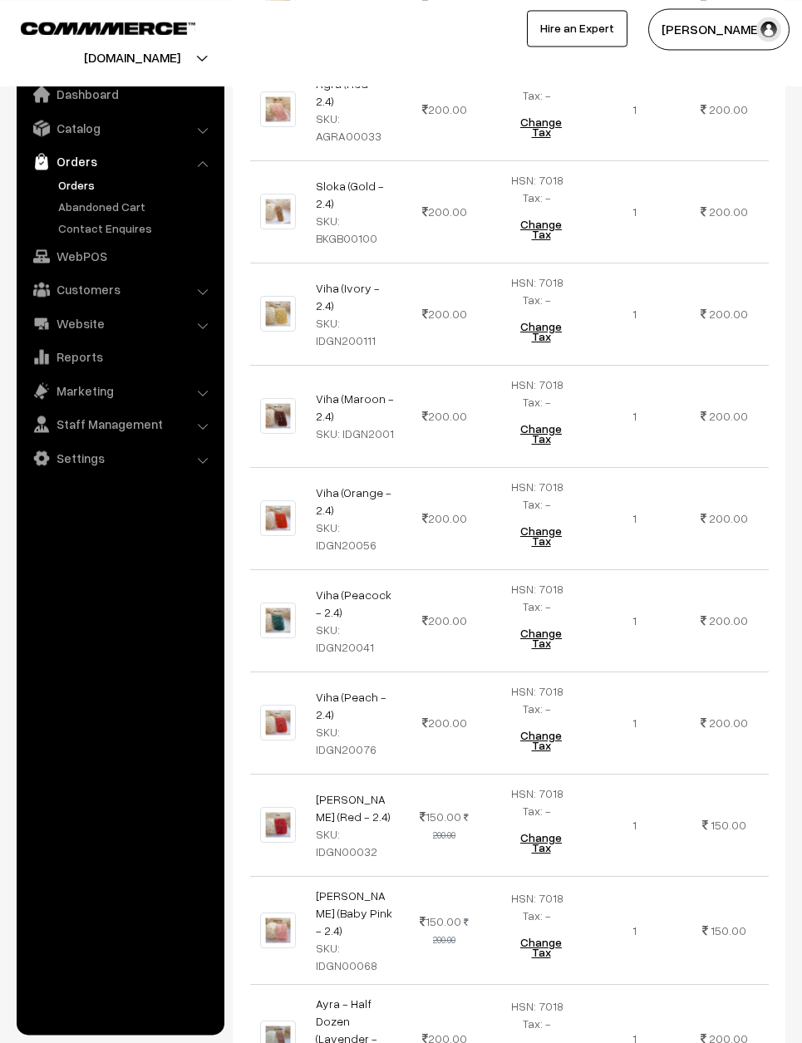
scroll to position [3202, 0]
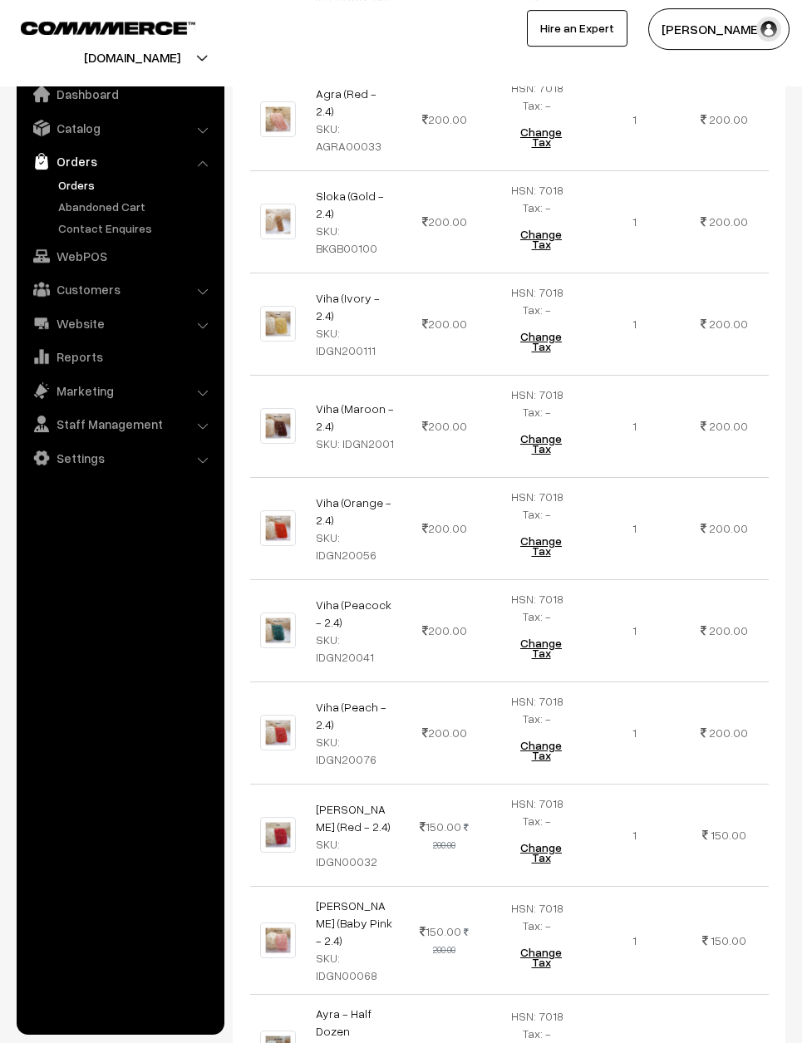
click at [450, 331] on span "200.00" at bounding box center [444, 324] width 45 height 14
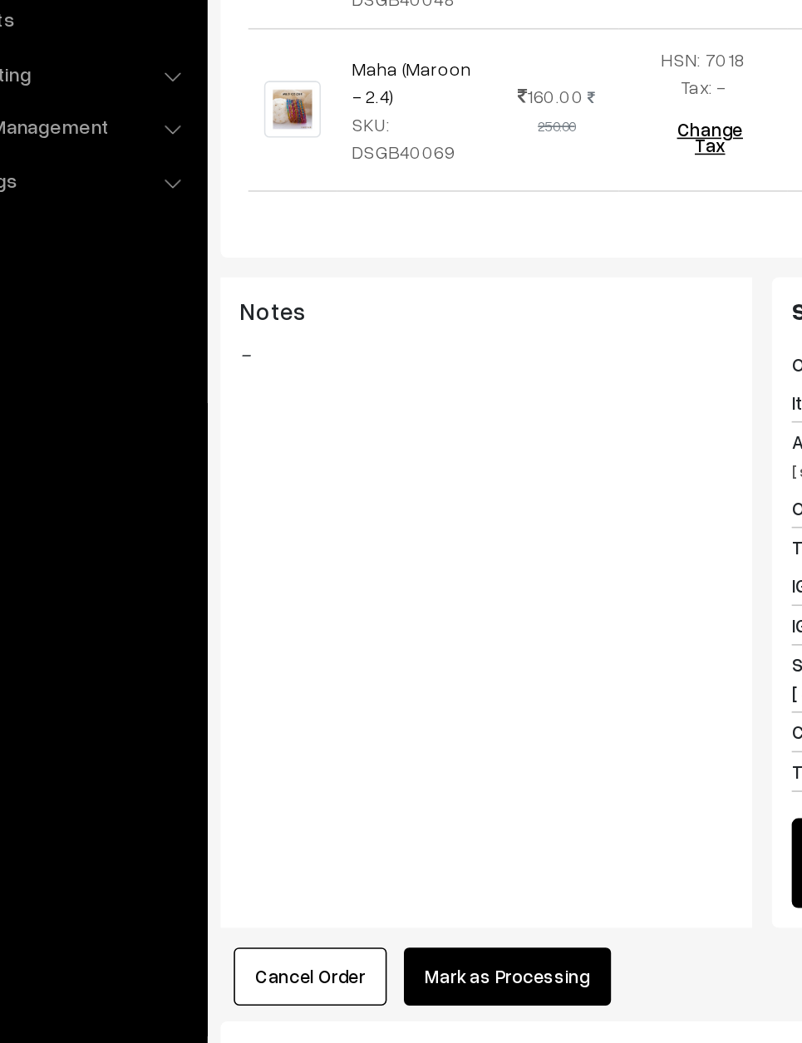
scroll to position [4069, 0]
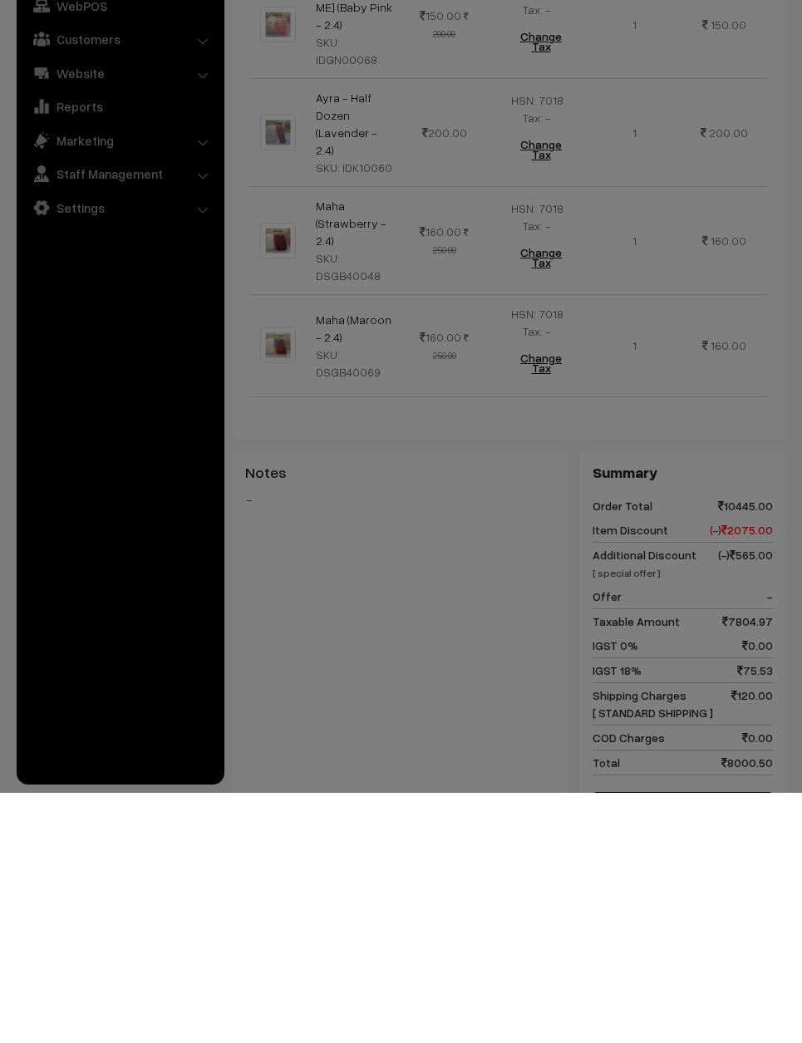
scroll to position [4118, 0]
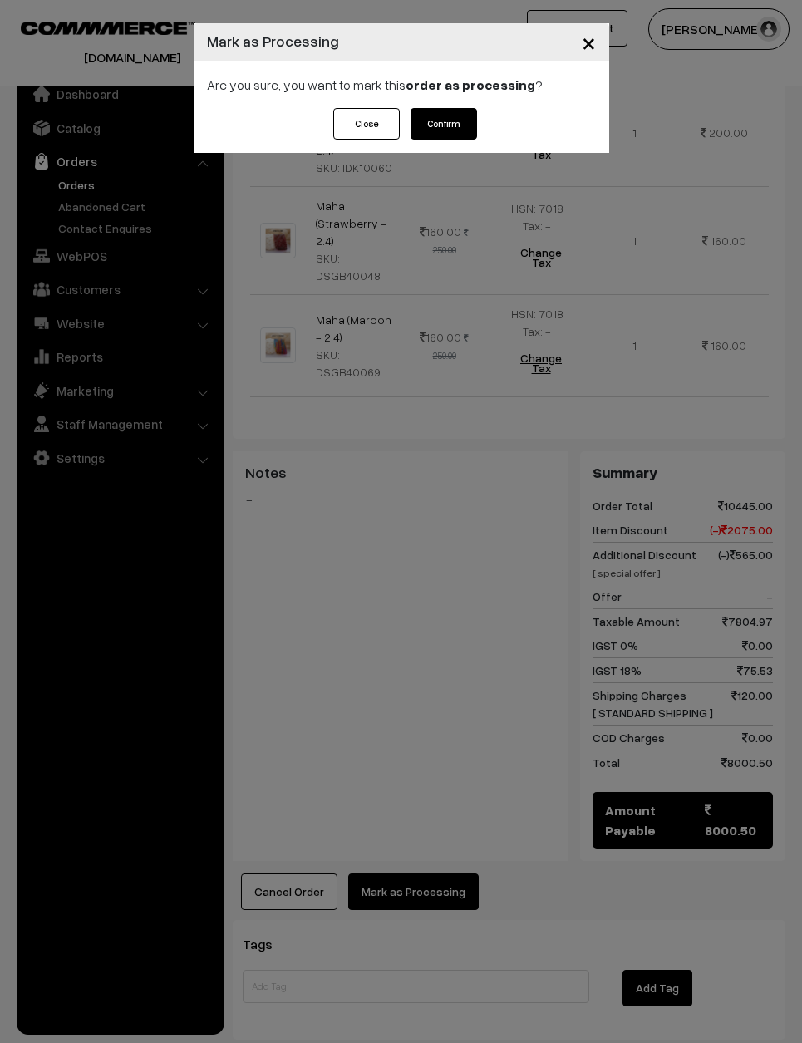
click at [450, 120] on button "Confirm" at bounding box center [443, 124] width 66 height 32
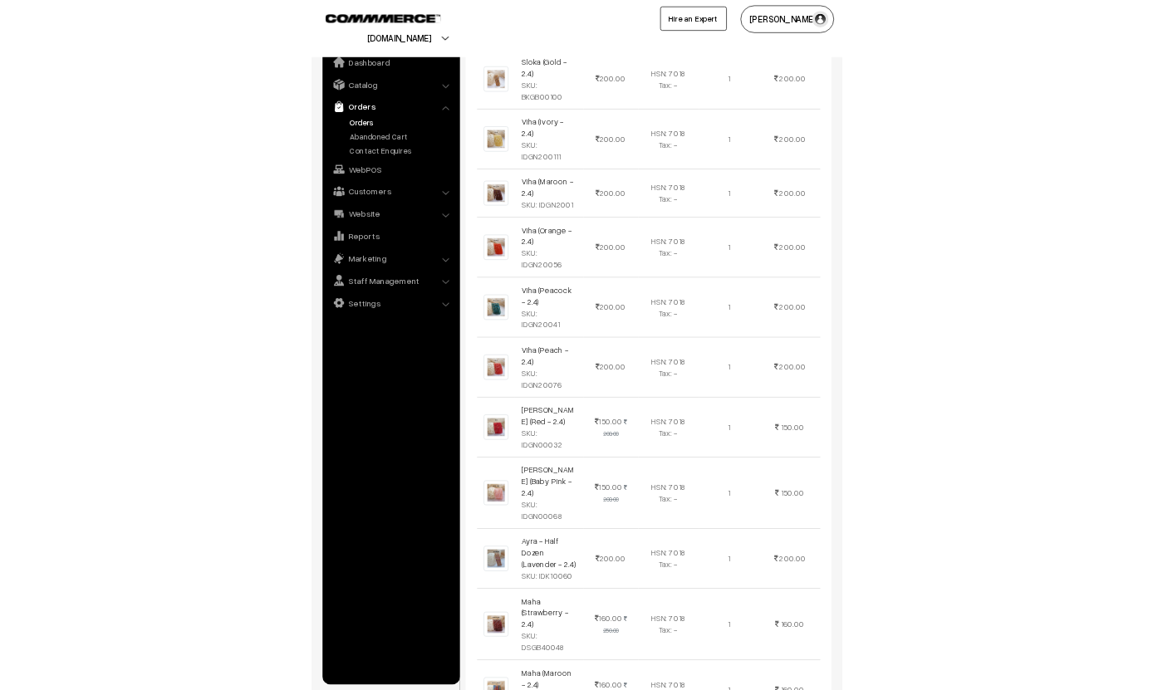
scroll to position [3433, 0]
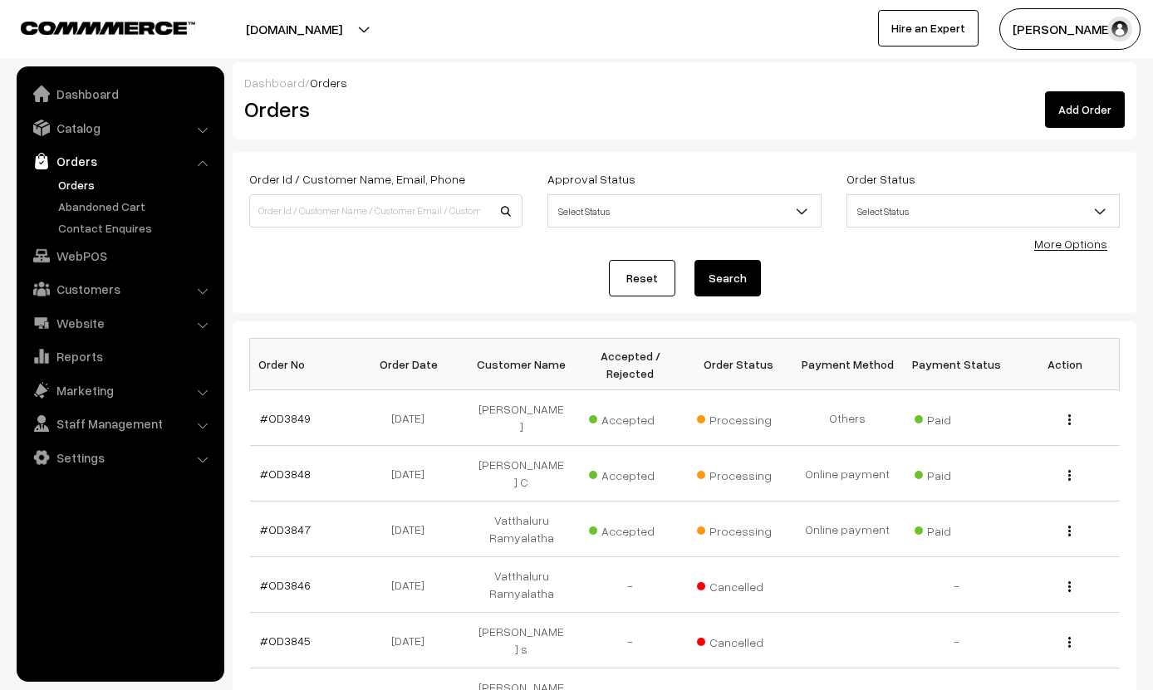
scroll to position [205, 587]
